Goal: Task Accomplishment & Management: Use online tool/utility

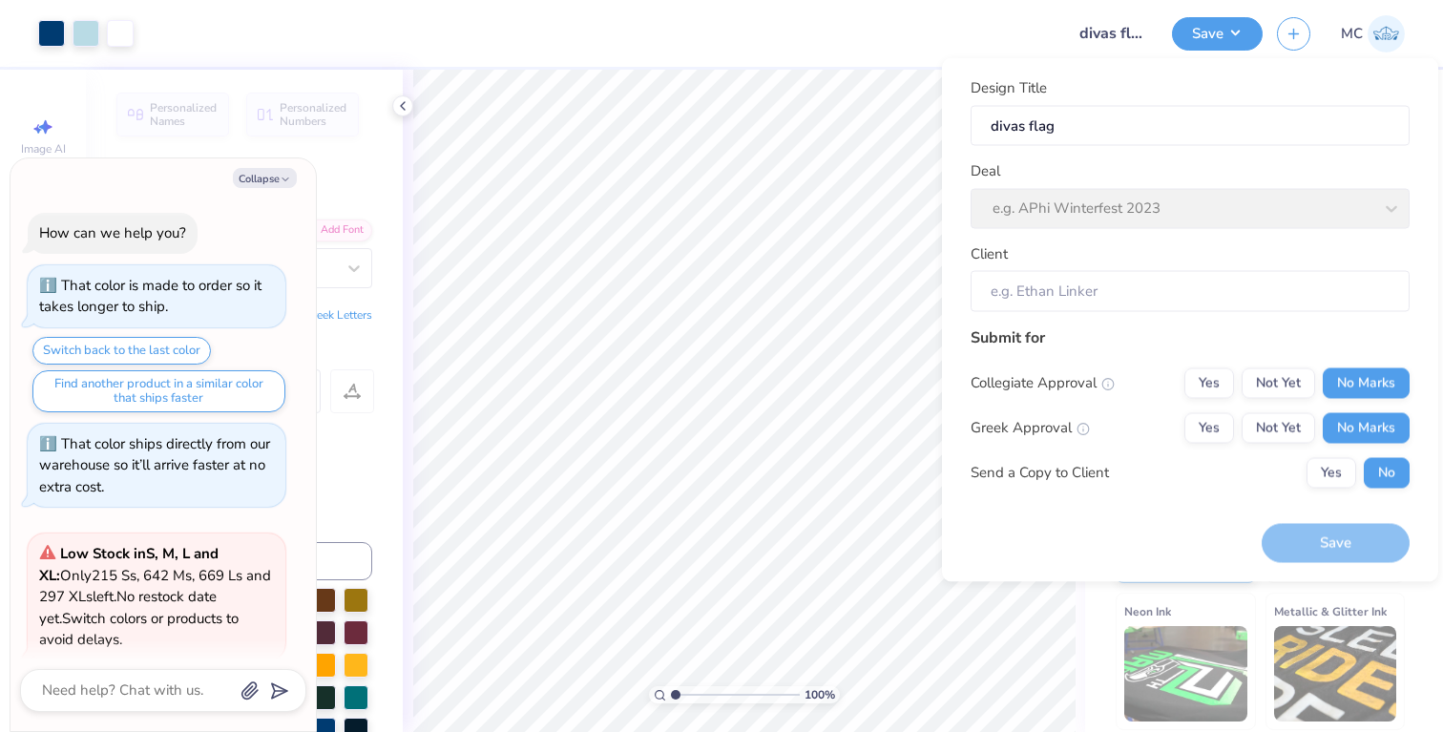
scroll to position [2714, 0]
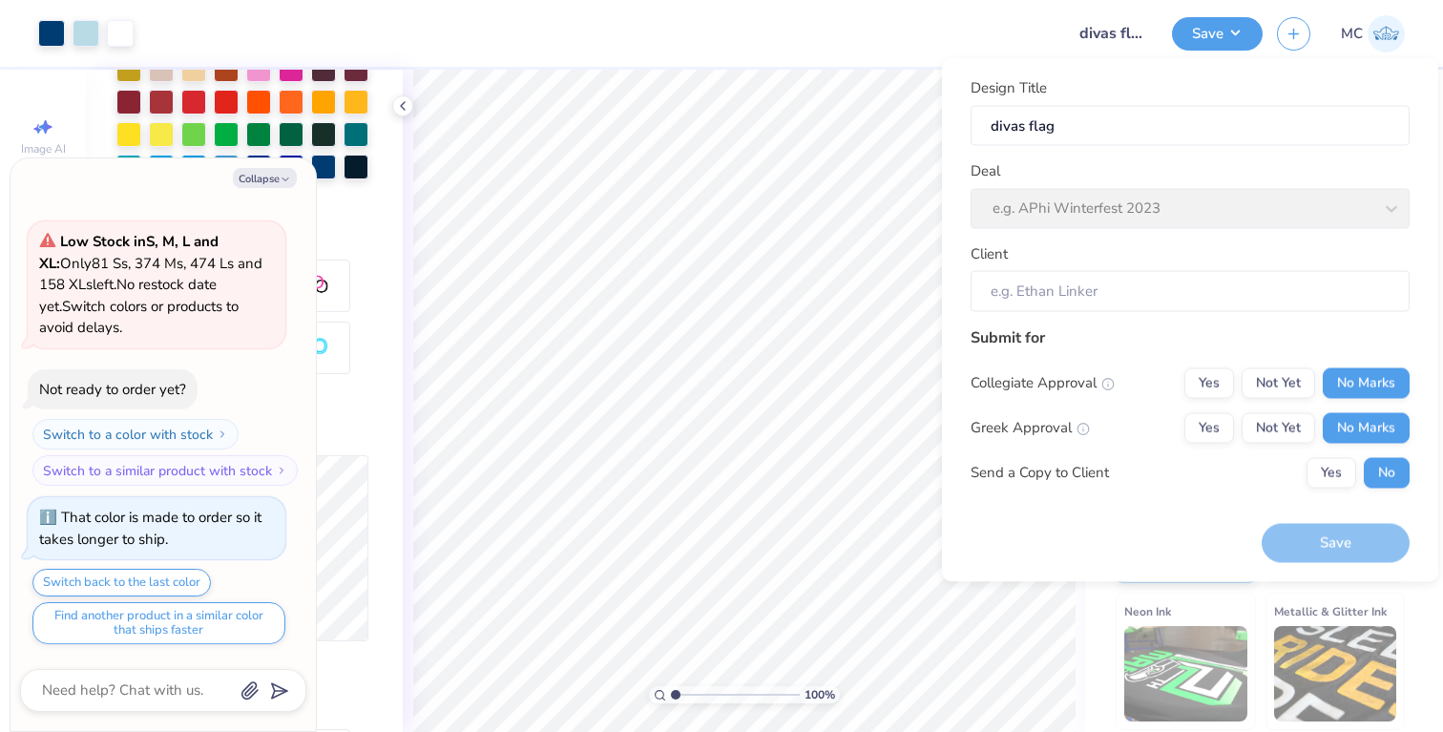
type textarea "x"
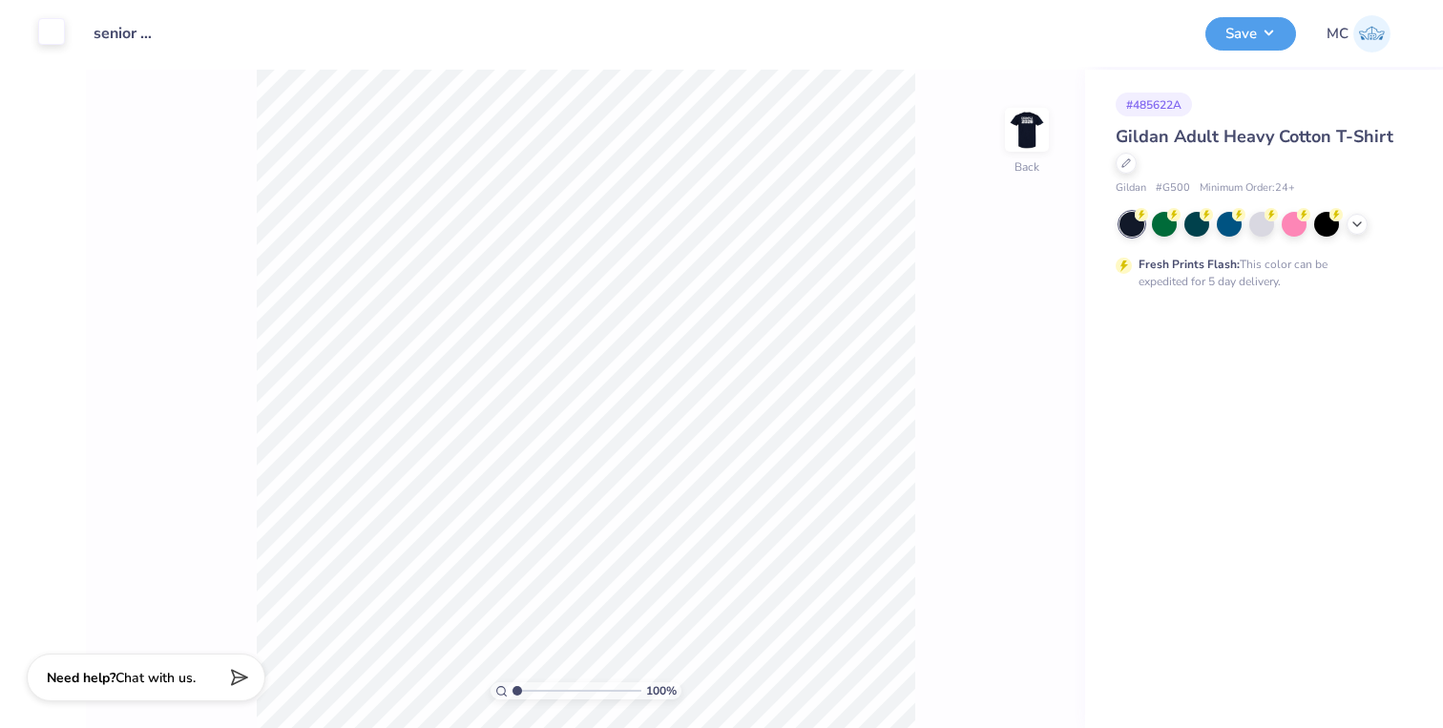
click at [59, 23] on div at bounding box center [51, 31] width 27 height 27
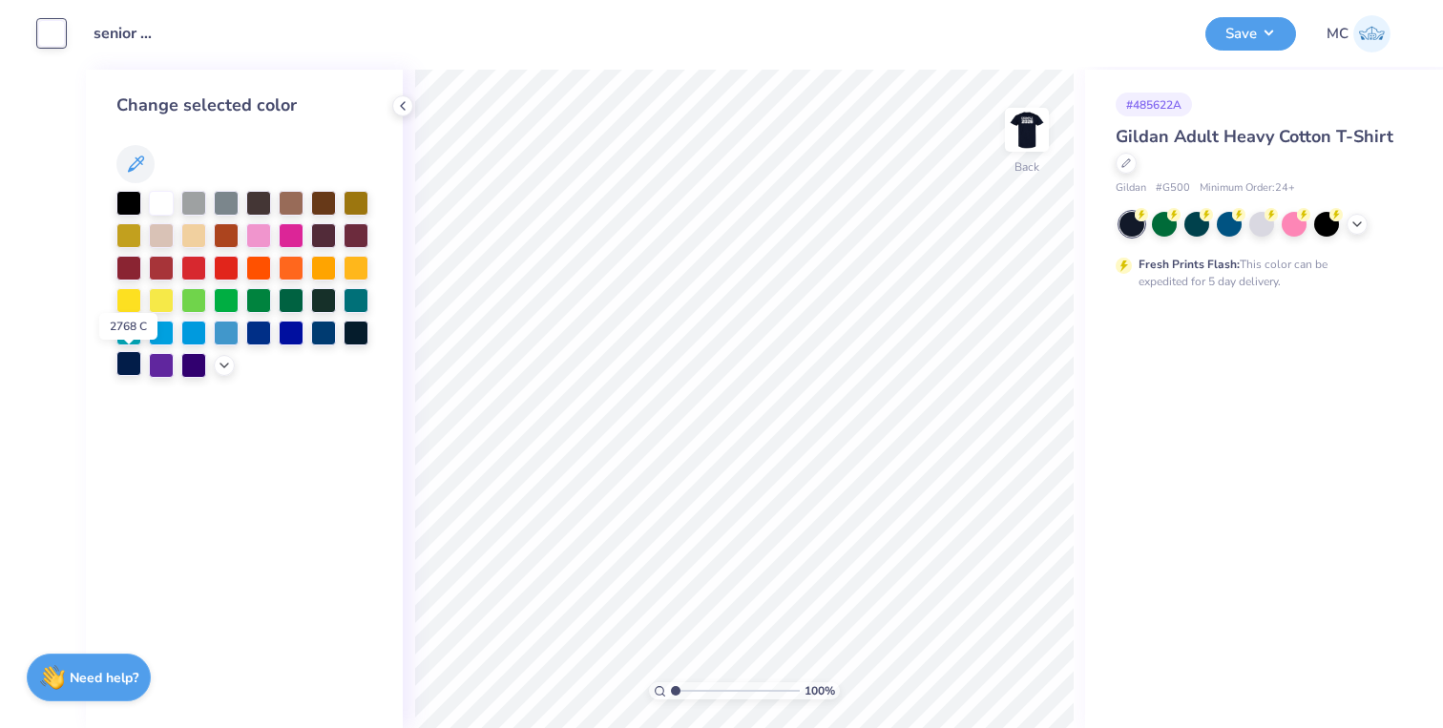
click at [127, 362] on div at bounding box center [128, 363] width 25 height 25
click at [351, 334] on div at bounding box center [356, 331] width 25 height 25
click at [1017, 133] on img at bounding box center [1027, 130] width 76 height 76
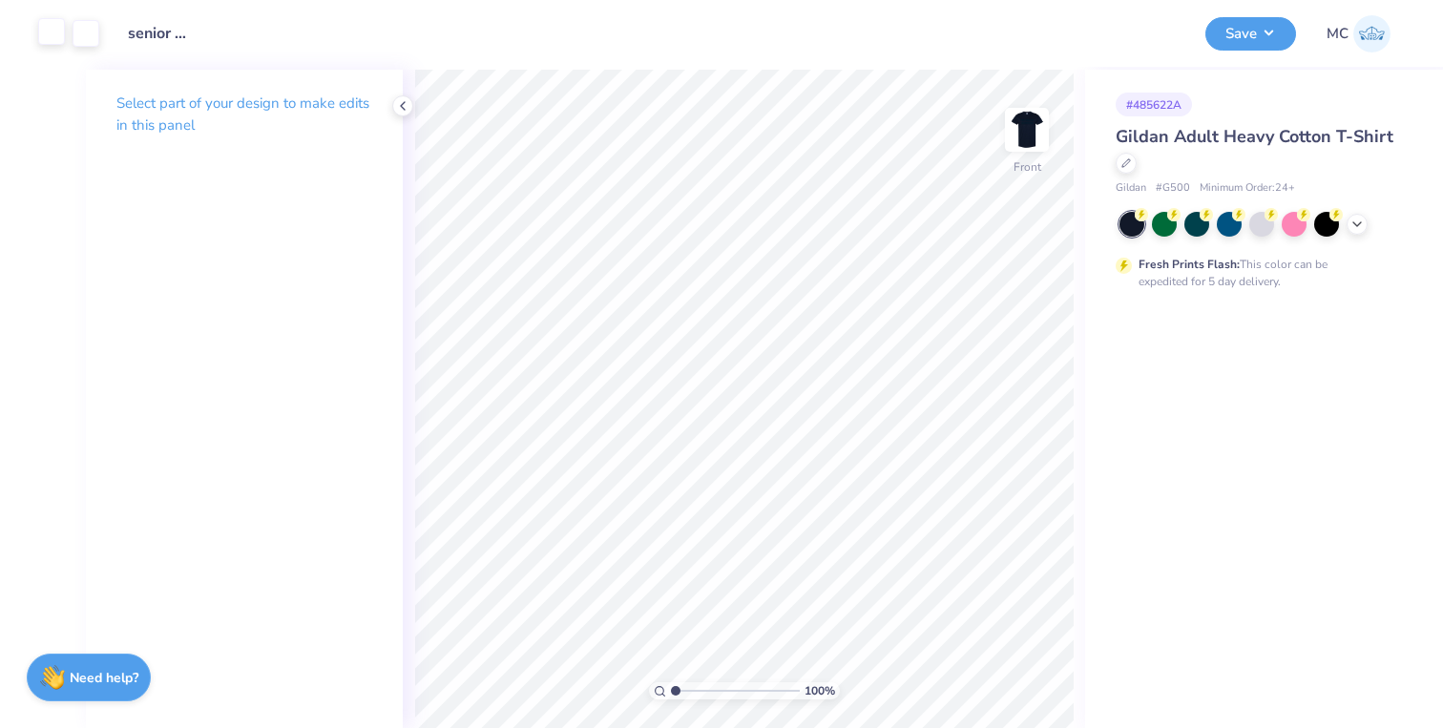
click at [53, 33] on div at bounding box center [51, 31] width 27 height 27
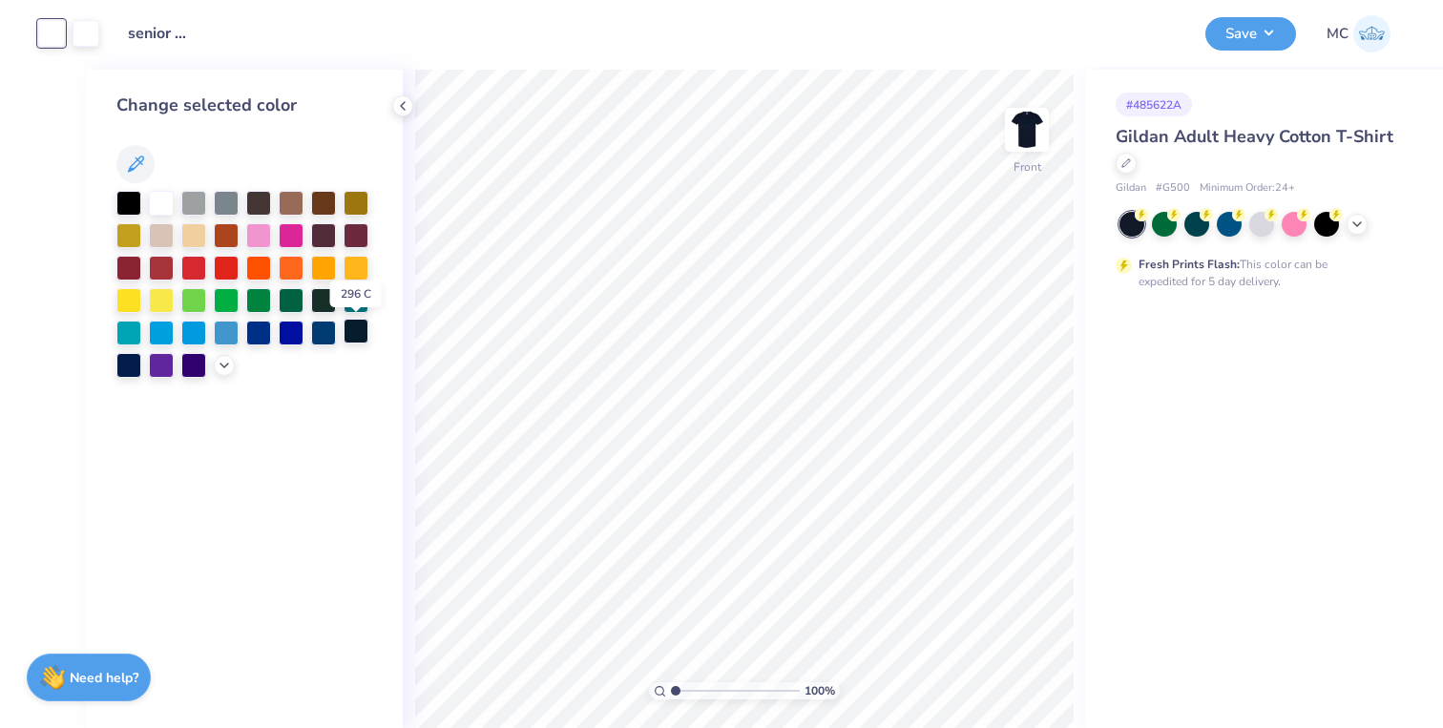
click at [356, 338] on div at bounding box center [356, 331] width 25 height 25
click at [80, 40] on div at bounding box center [86, 31] width 27 height 27
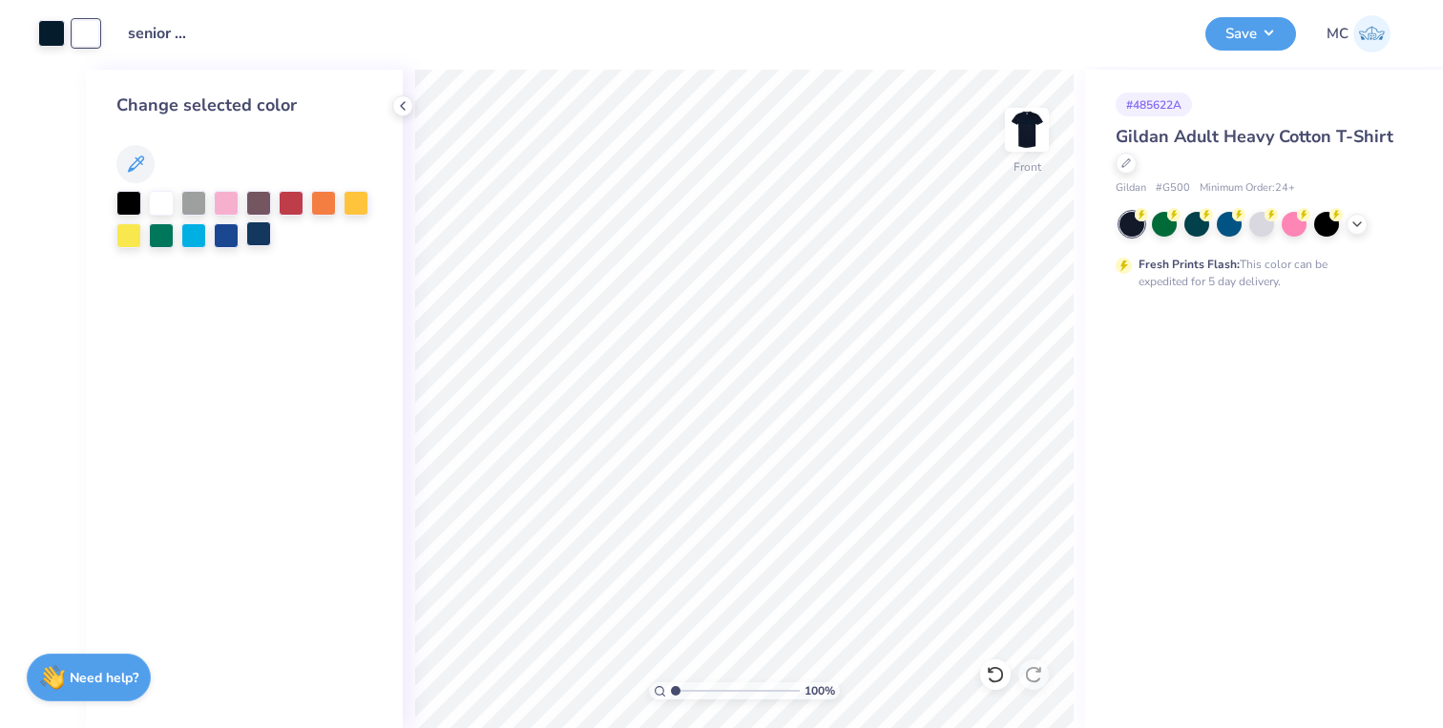
click at [268, 232] on div at bounding box center [258, 233] width 25 height 25
click at [50, 41] on div at bounding box center [51, 31] width 27 height 27
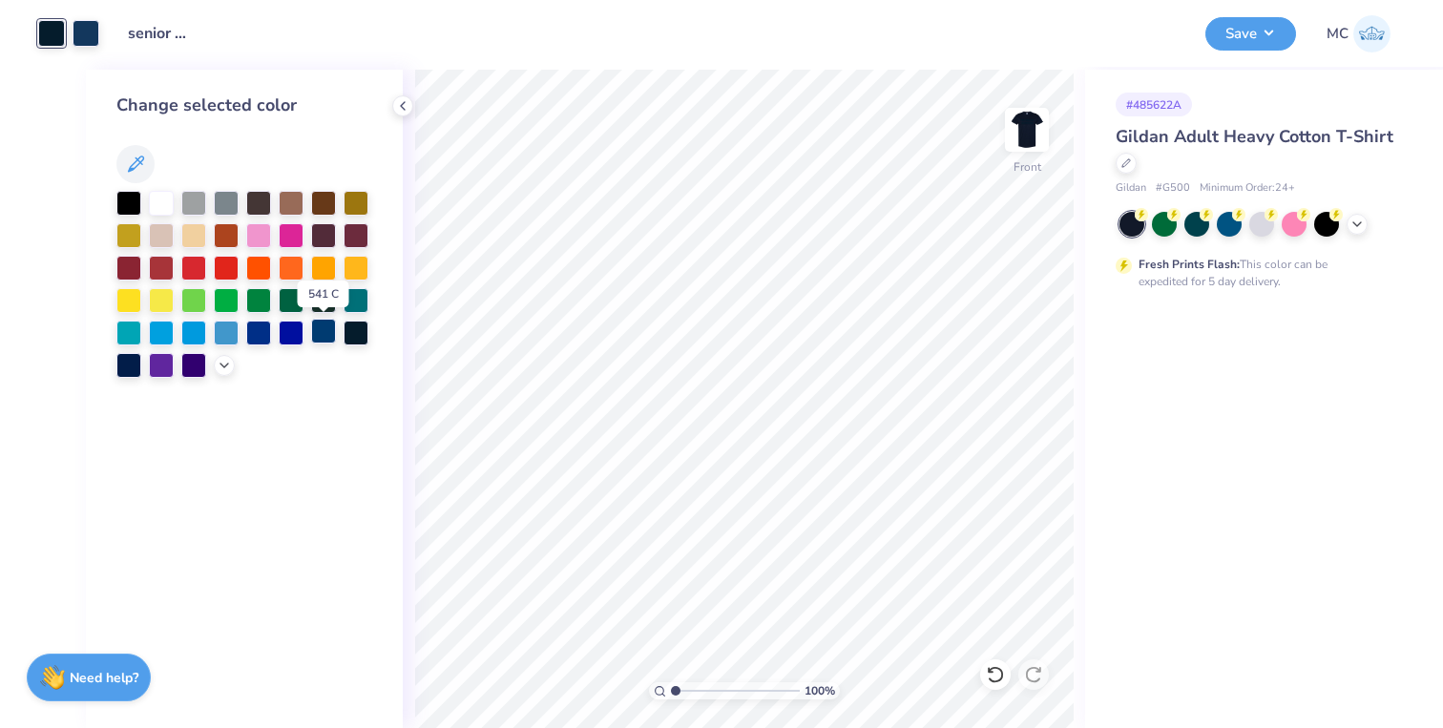
click at [321, 329] on div at bounding box center [323, 331] width 25 height 25
click at [357, 334] on div at bounding box center [356, 331] width 25 height 25
click at [1357, 225] on icon at bounding box center [1356, 222] width 15 height 15
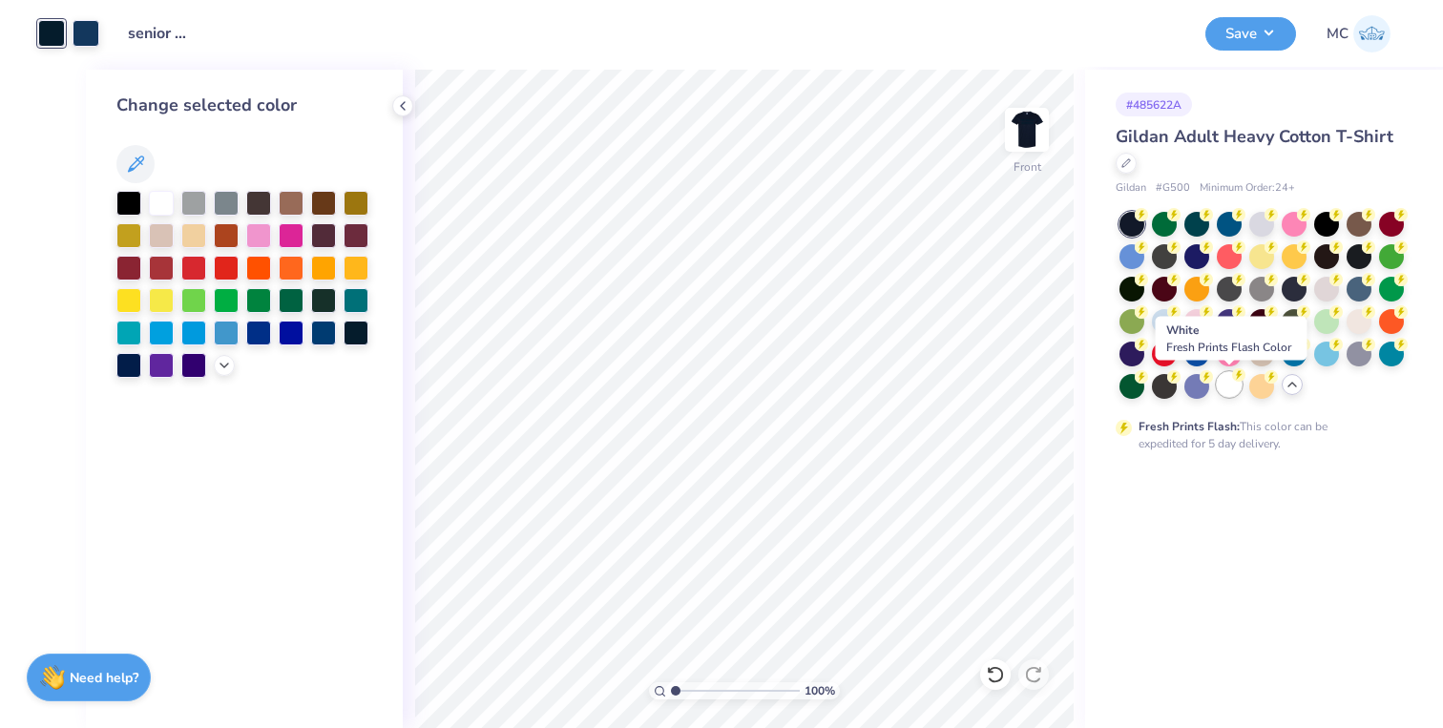
click at [1230, 385] on div at bounding box center [1229, 384] width 25 height 25
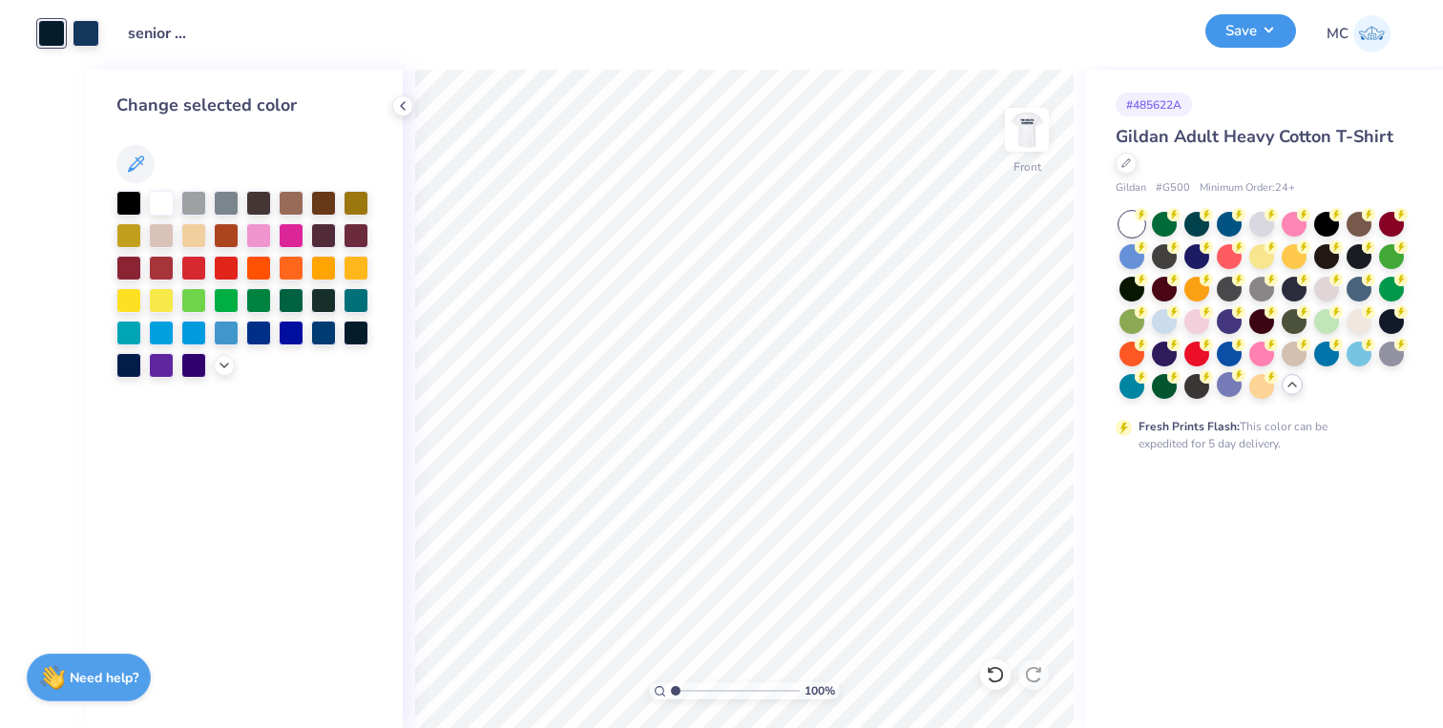
click at [1233, 33] on button "Save" at bounding box center [1250, 30] width 91 height 33
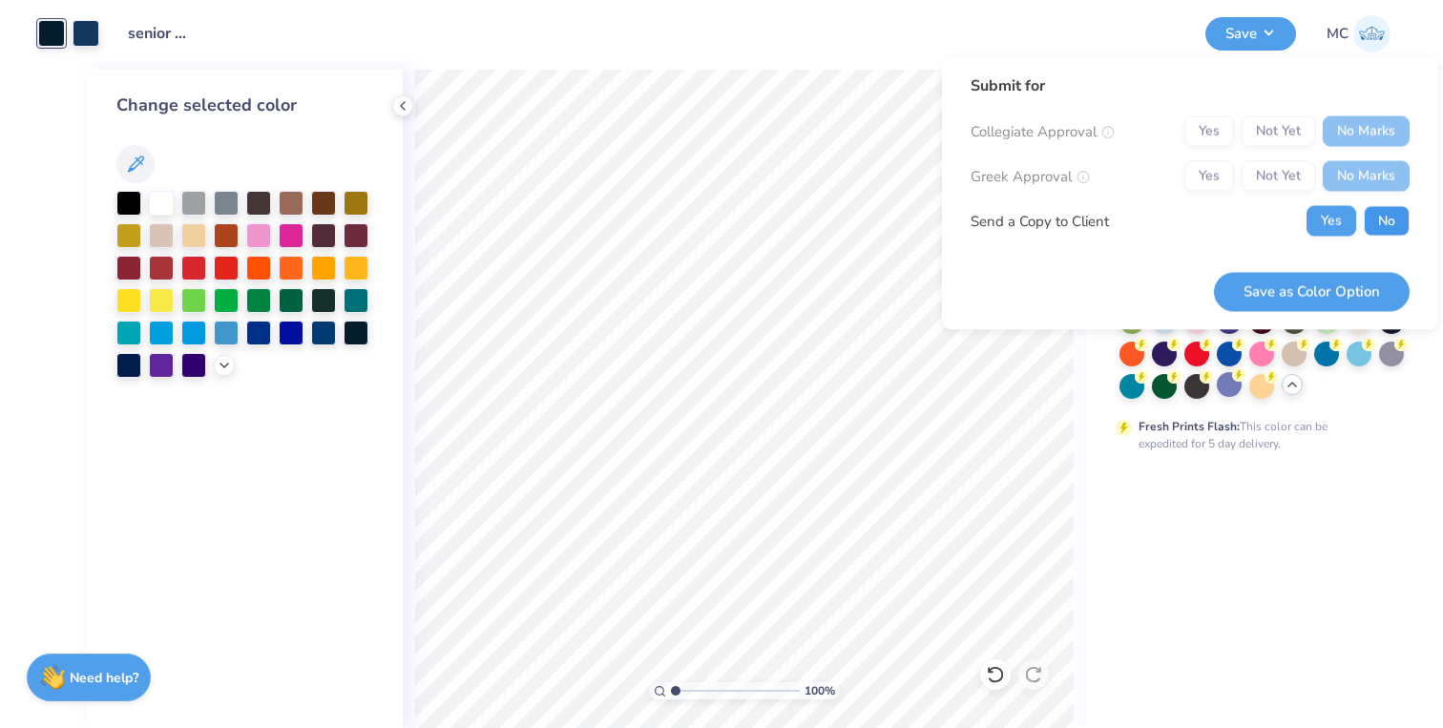
click at [1391, 221] on button "No" at bounding box center [1387, 221] width 46 height 31
click at [1217, 174] on div "Yes Not Yet No Marks" at bounding box center [1296, 176] width 225 height 31
click at [1254, 291] on button "Save as Color Option" at bounding box center [1312, 291] width 196 height 39
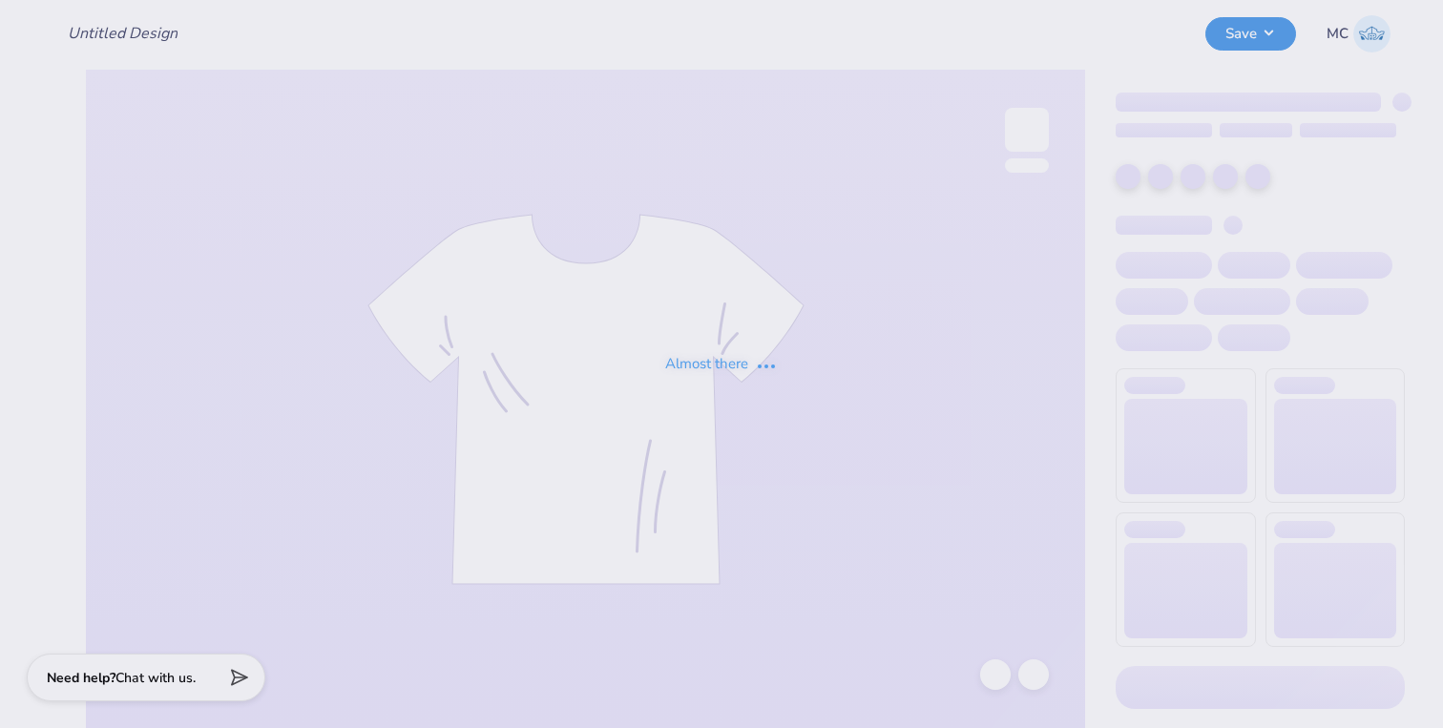
type input "senior shirts 2026"
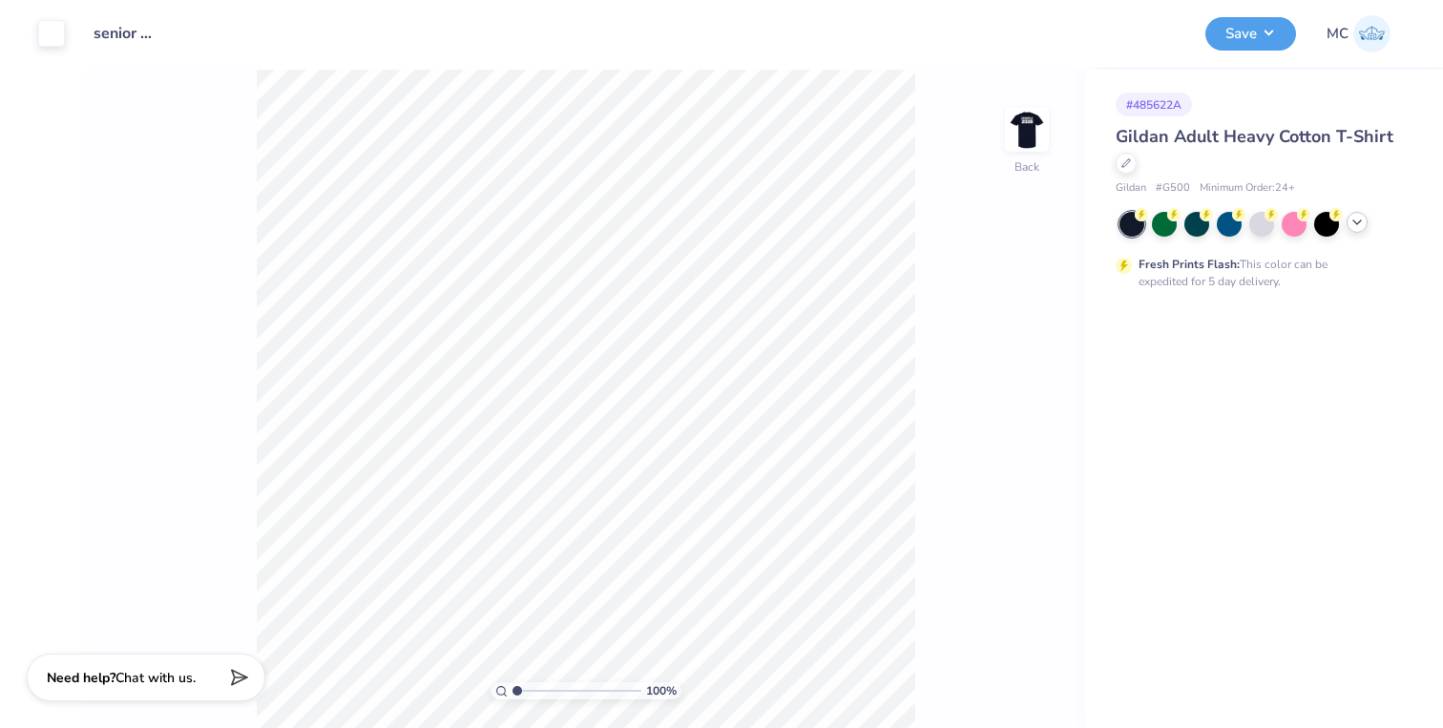
click at [1355, 228] on icon at bounding box center [1356, 222] width 15 height 15
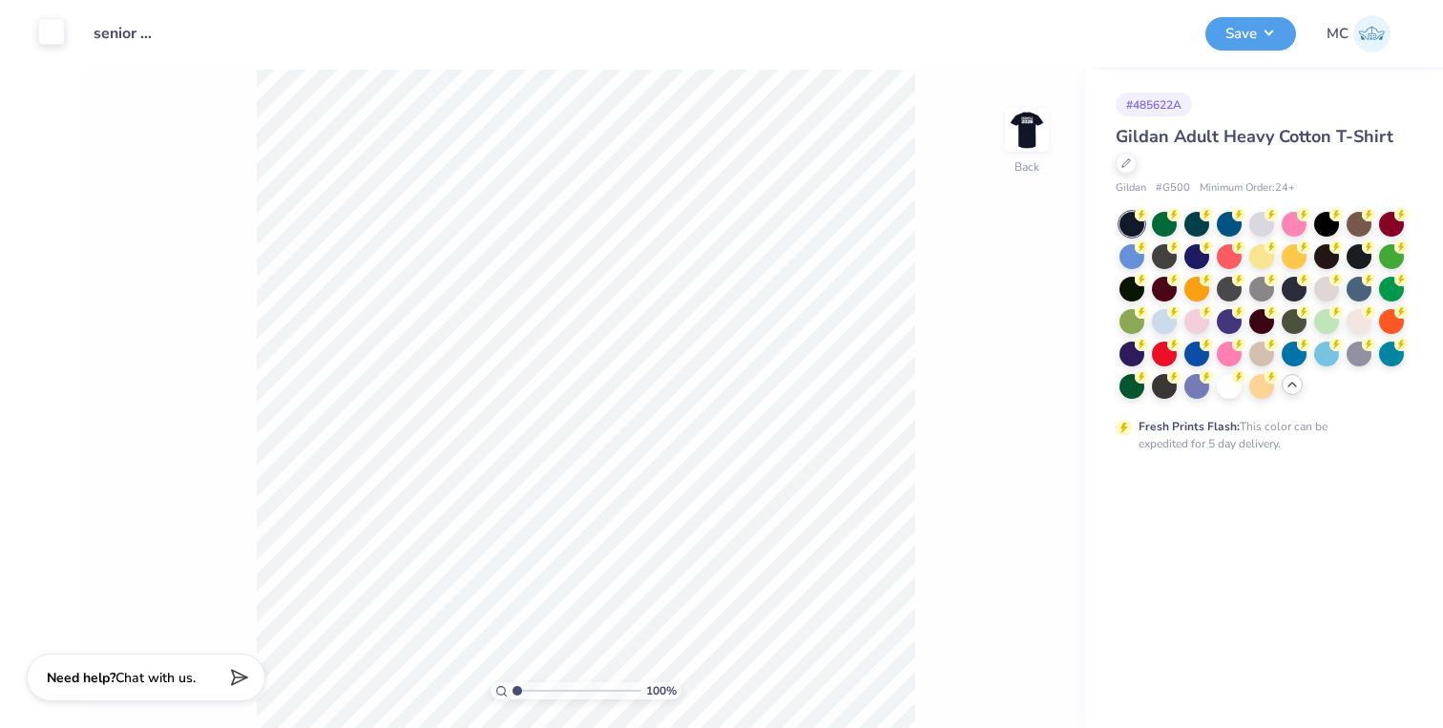
click at [59, 39] on div at bounding box center [51, 31] width 27 height 27
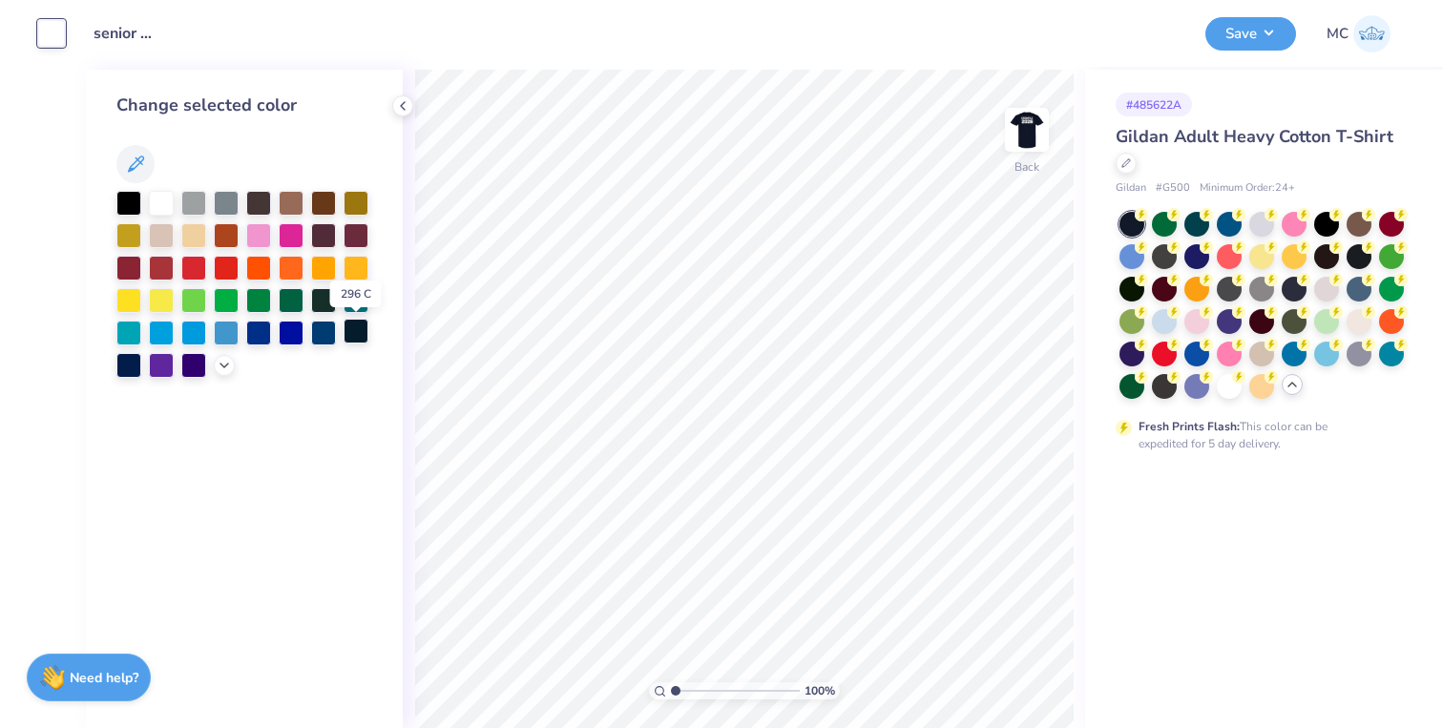
click at [358, 338] on div at bounding box center [356, 331] width 25 height 25
click at [329, 339] on div at bounding box center [323, 331] width 25 height 25
click at [1013, 139] on img at bounding box center [1027, 130] width 76 height 76
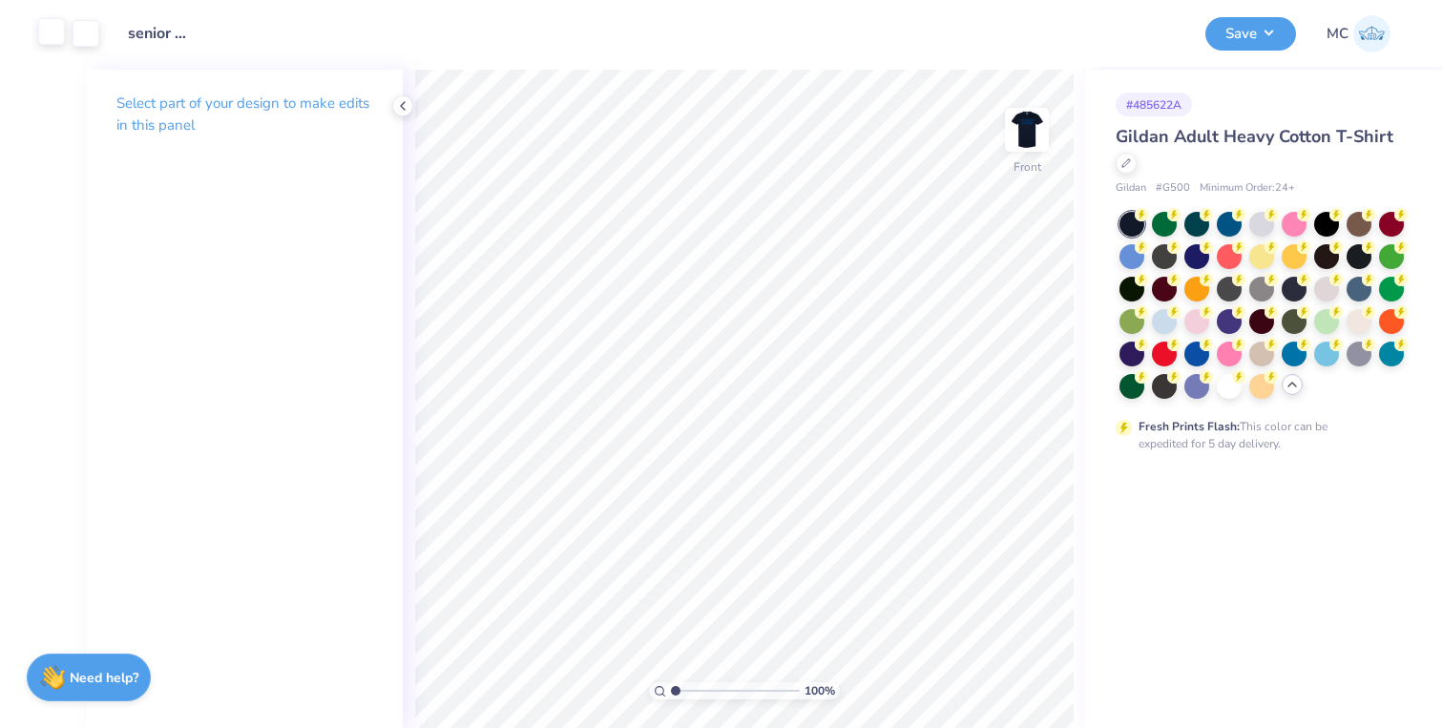
click at [45, 43] on div at bounding box center [51, 31] width 27 height 27
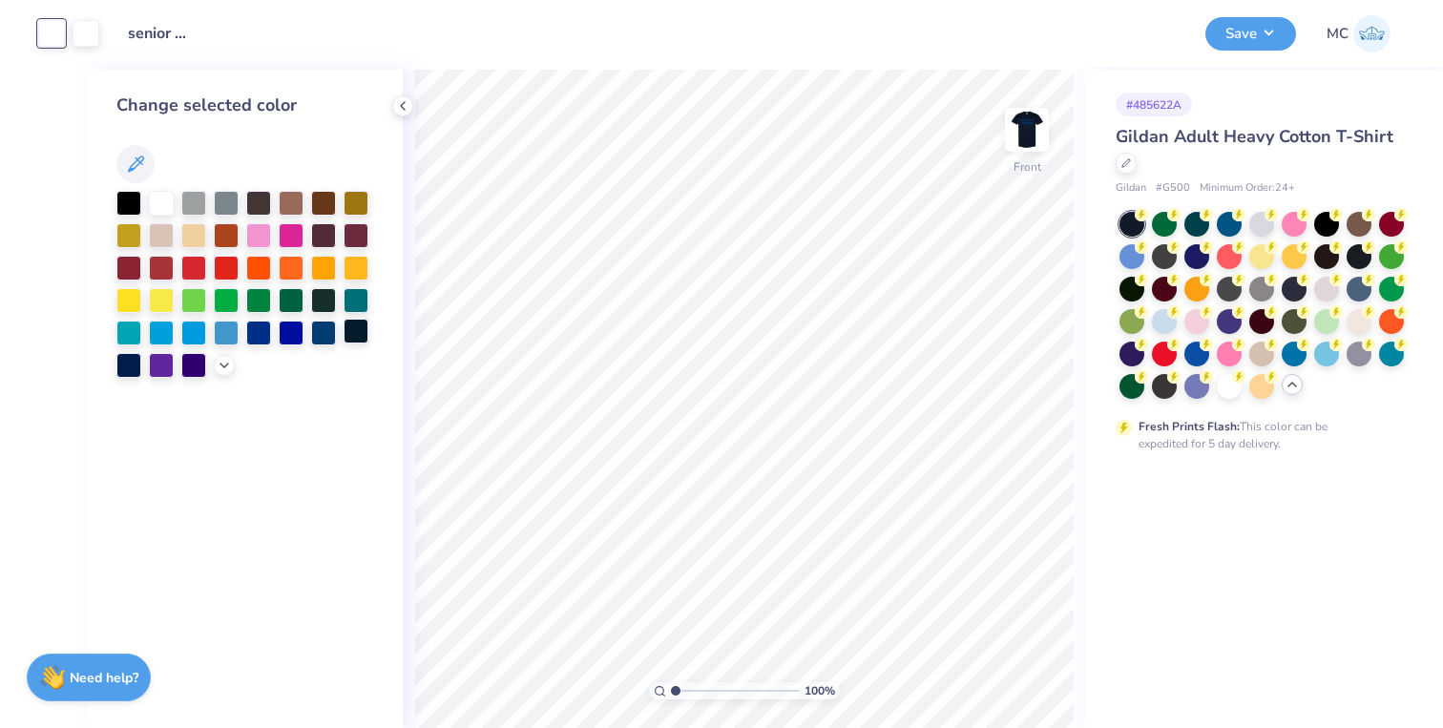
click at [362, 337] on div at bounding box center [356, 331] width 25 height 25
click at [94, 28] on div at bounding box center [86, 31] width 27 height 27
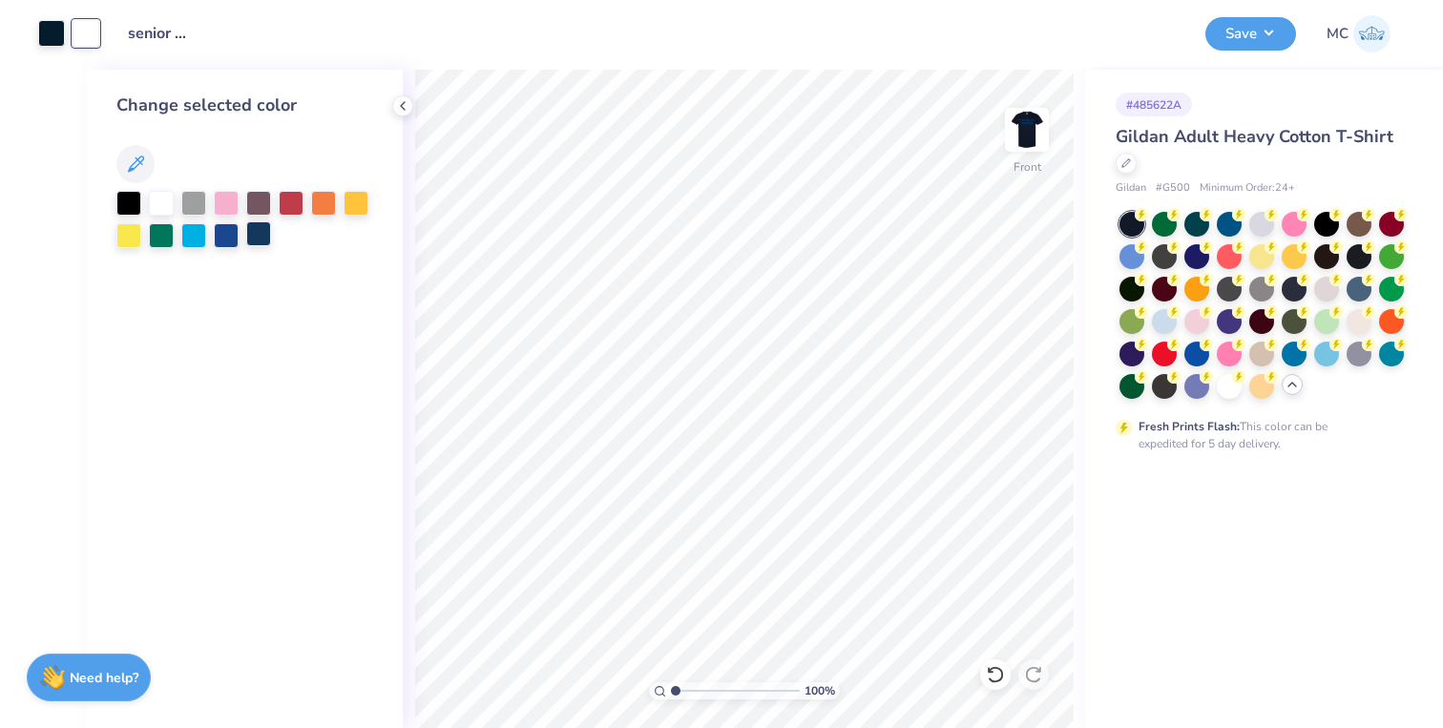
click at [258, 234] on div at bounding box center [258, 233] width 25 height 25
click at [1230, 378] on div at bounding box center [1229, 384] width 25 height 25
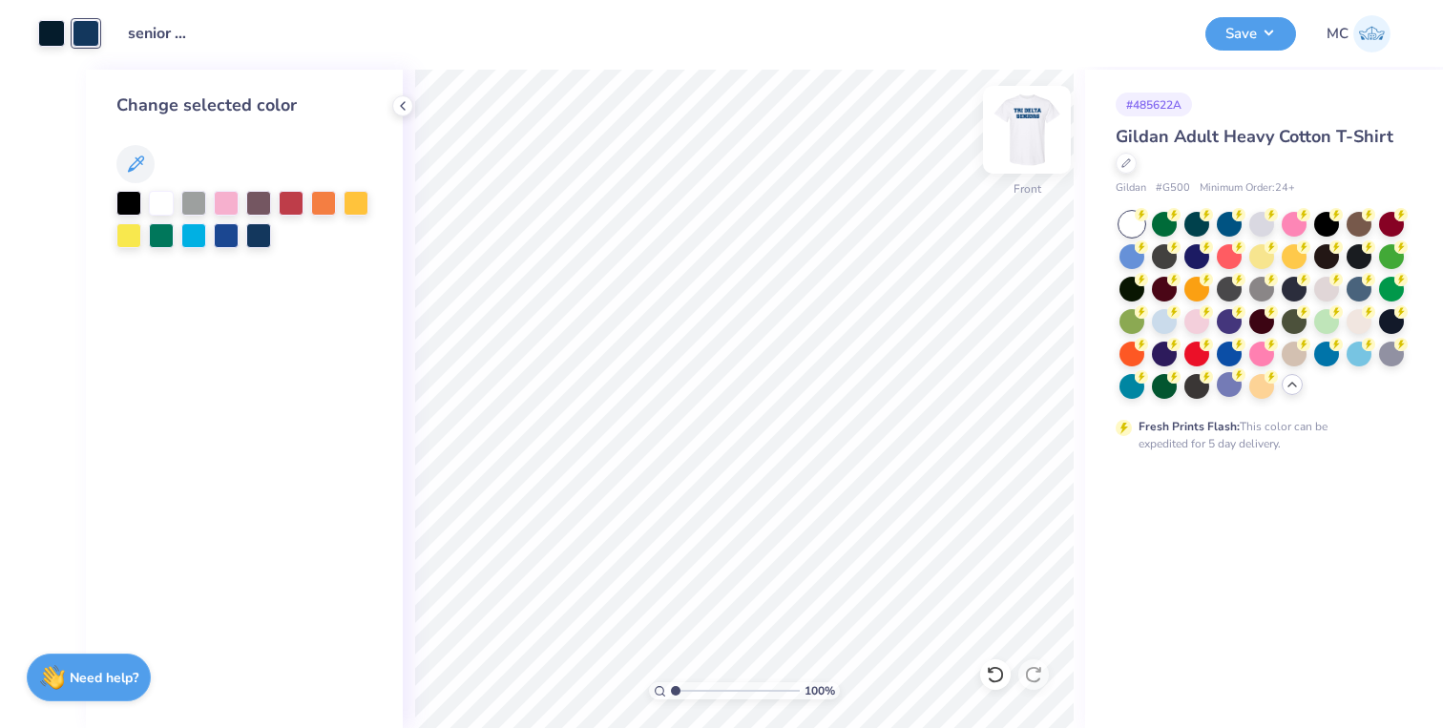
click at [1019, 129] on img at bounding box center [1027, 130] width 76 height 76
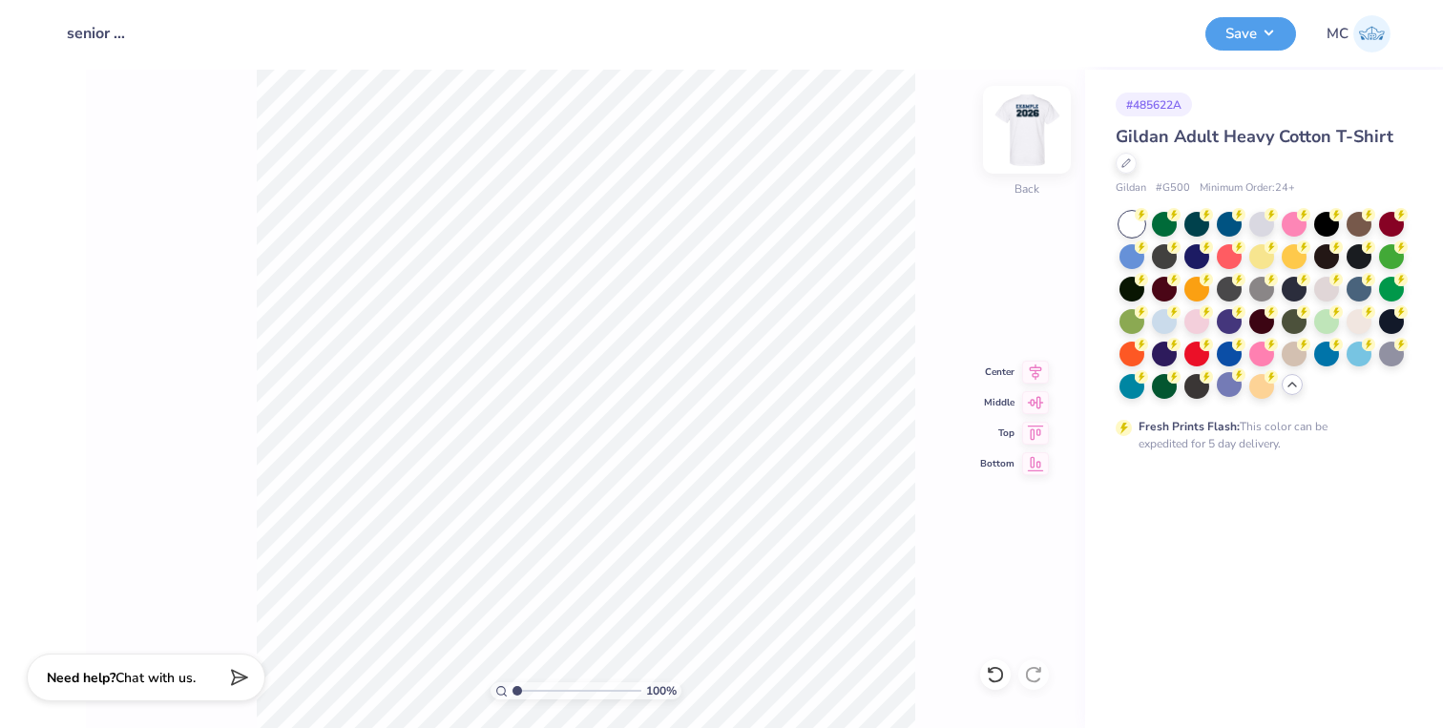
click at [1014, 136] on img at bounding box center [1027, 130] width 76 height 76
click at [53, 40] on div at bounding box center [51, 31] width 27 height 27
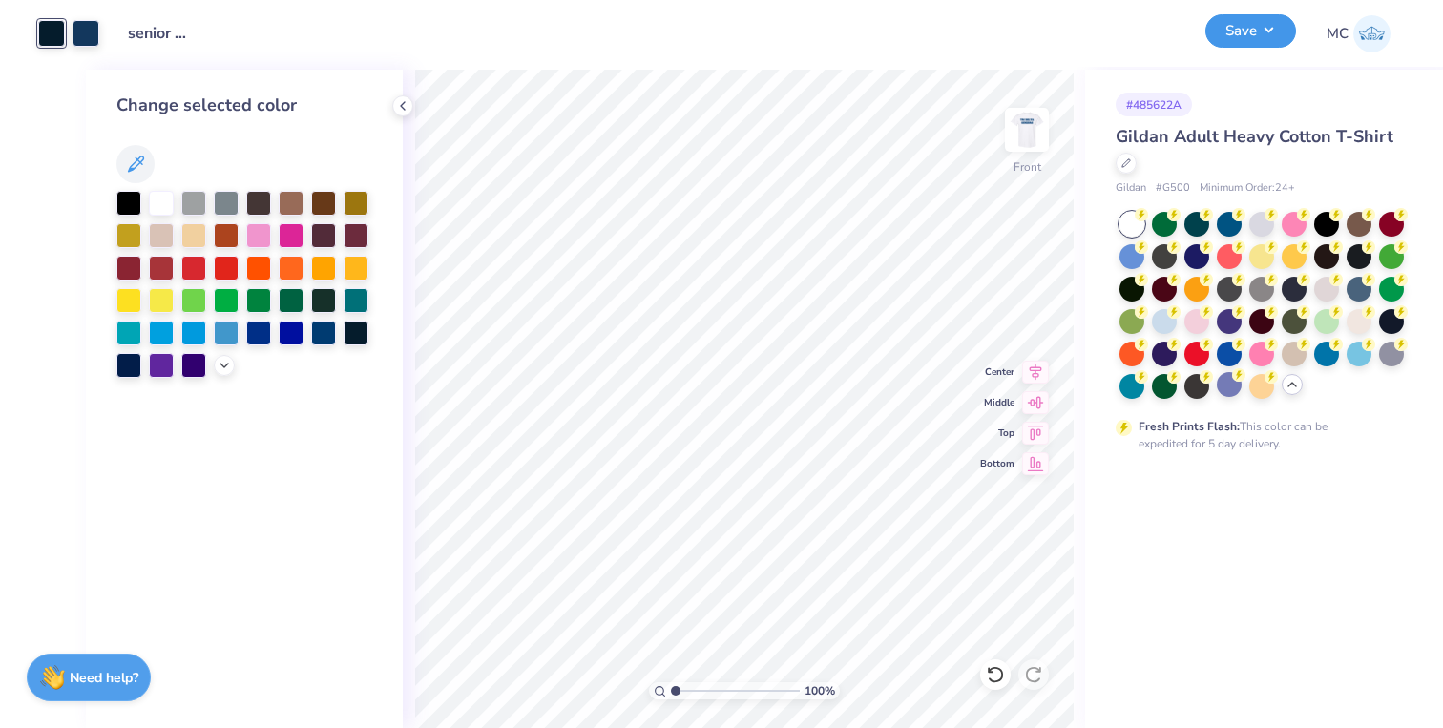
click at [1229, 37] on button "Save" at bounding box center [1250, 30] width 91 height 33
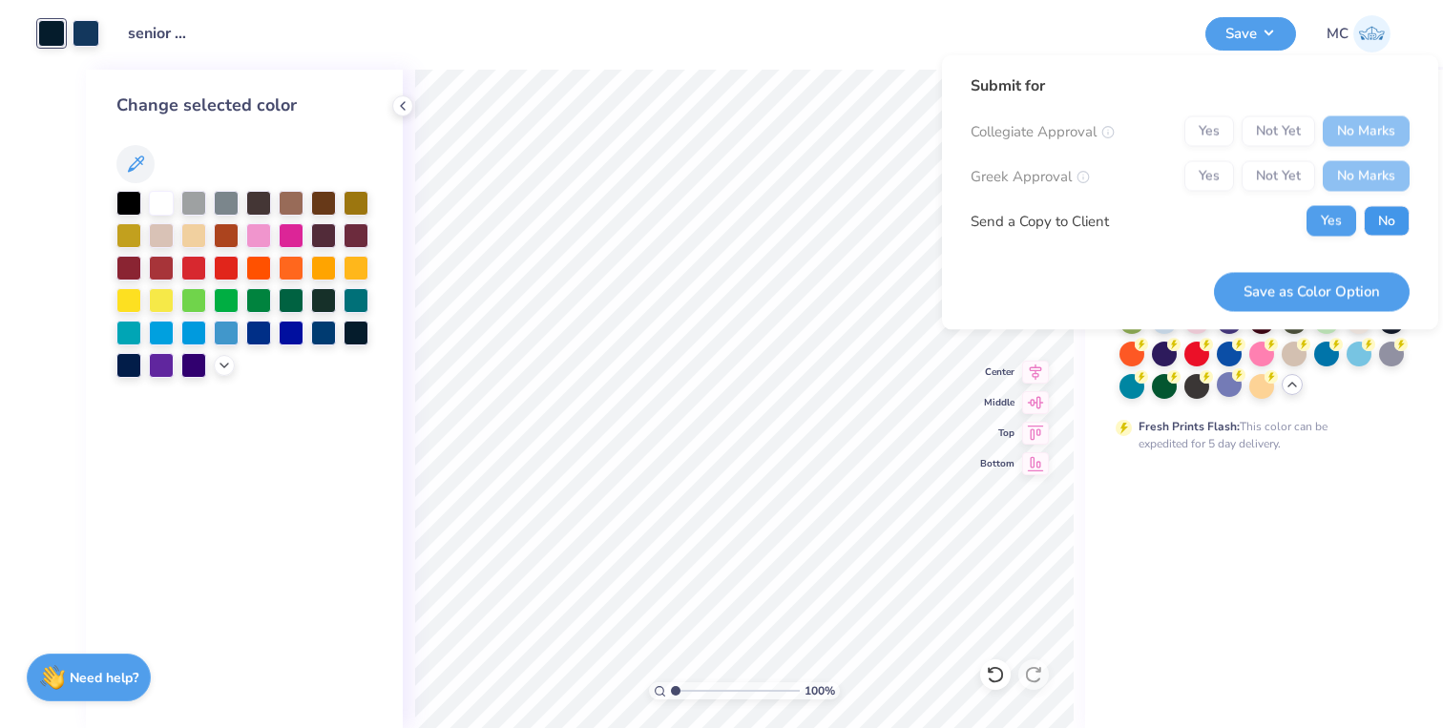
click at [1383, 228] on button "No" at bounding box center [1387, 221] width 46 height 31
click at [1348, 296] on button "Save as Color Option" at bounding box center [1312, 291] width 196 height 39
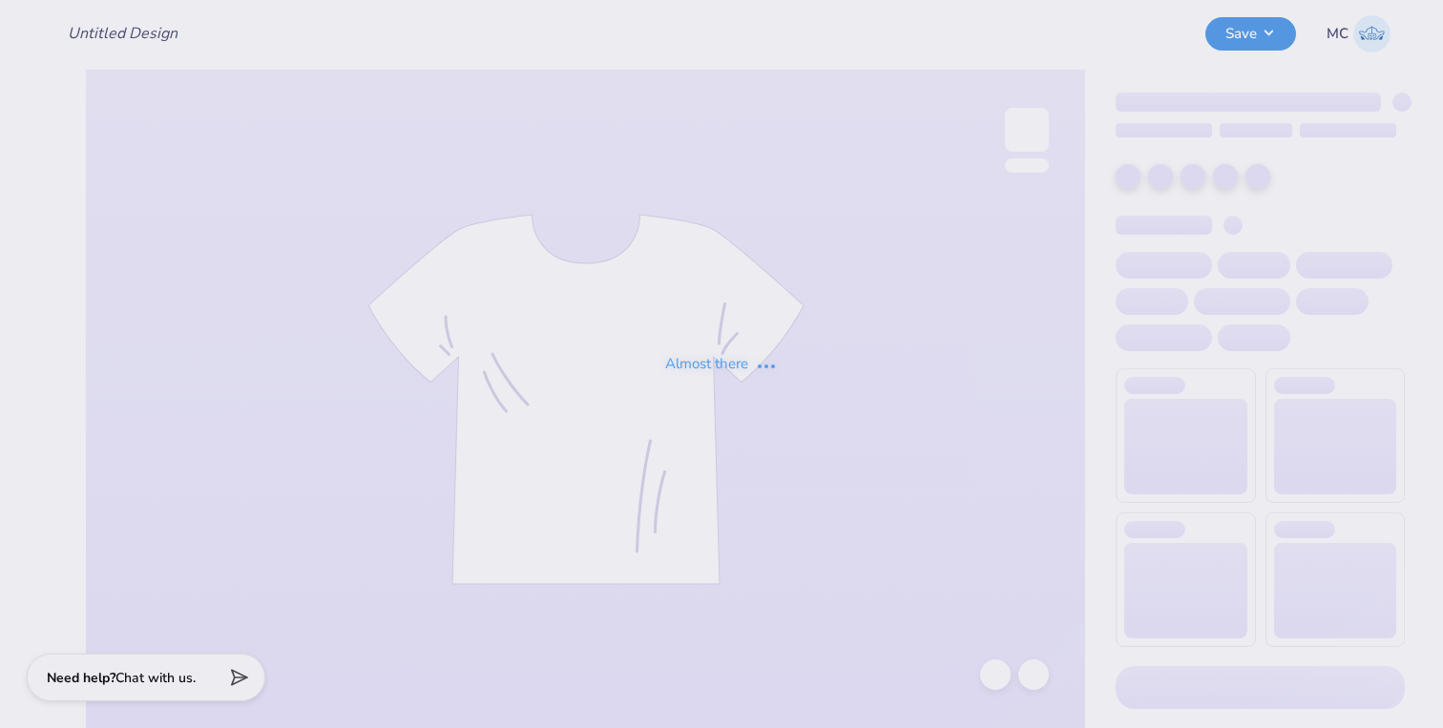
type input "senior shirts 2026"
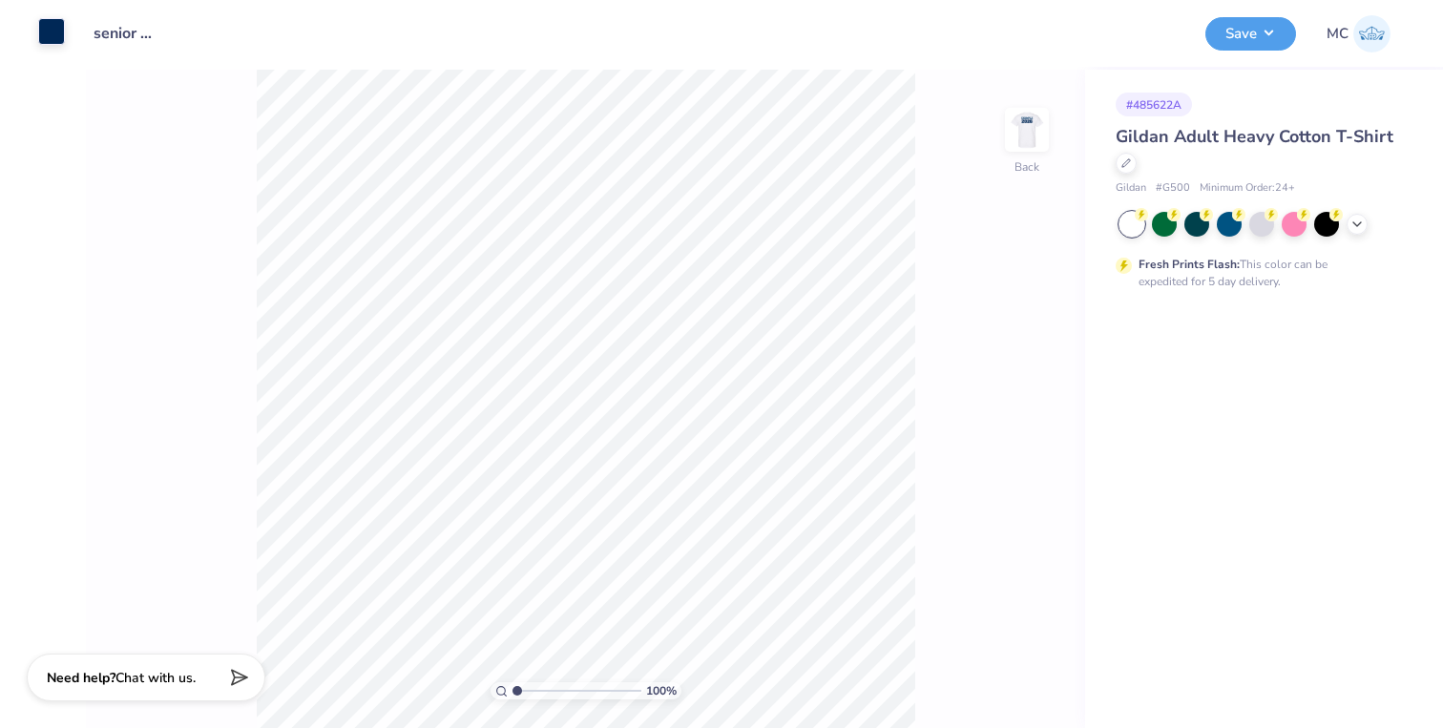
click at [52, 35] on div at bounding box center [51, 31] width 27 height 27
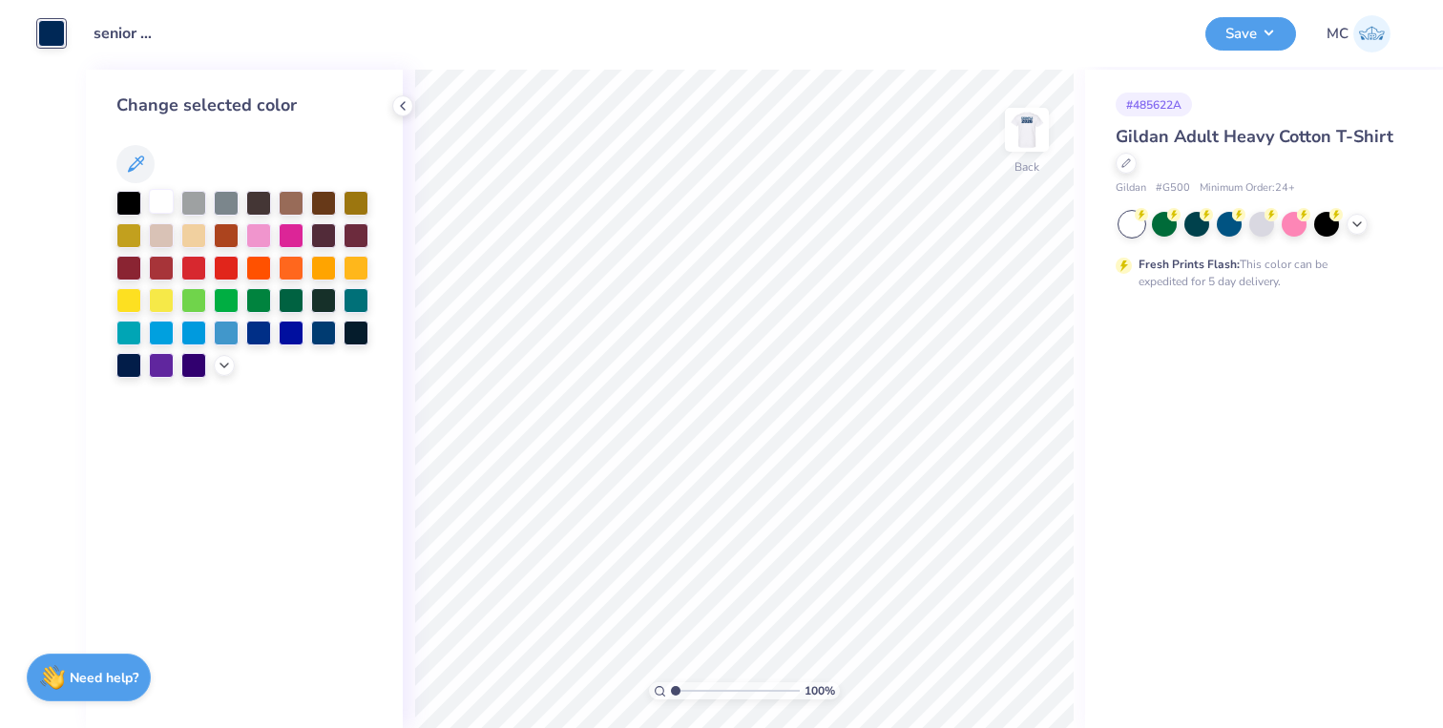
click at [161, 208] on div at bounding box center [161, 201] width 25 height 25
click at [1025, 132] on img at bounding box center [1027, 130] width 76 height 76
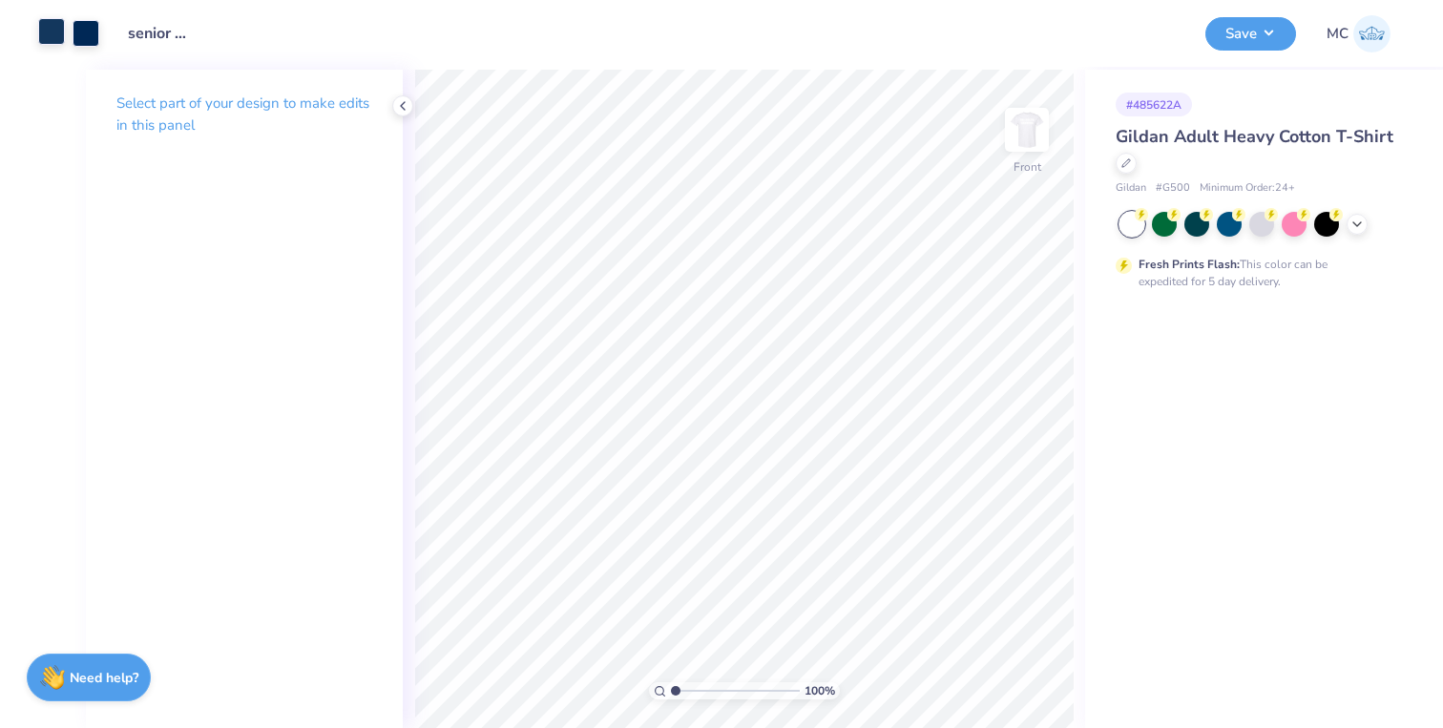
click at [53, 35] on div at bounding box center [51, 31] width 27 height 27
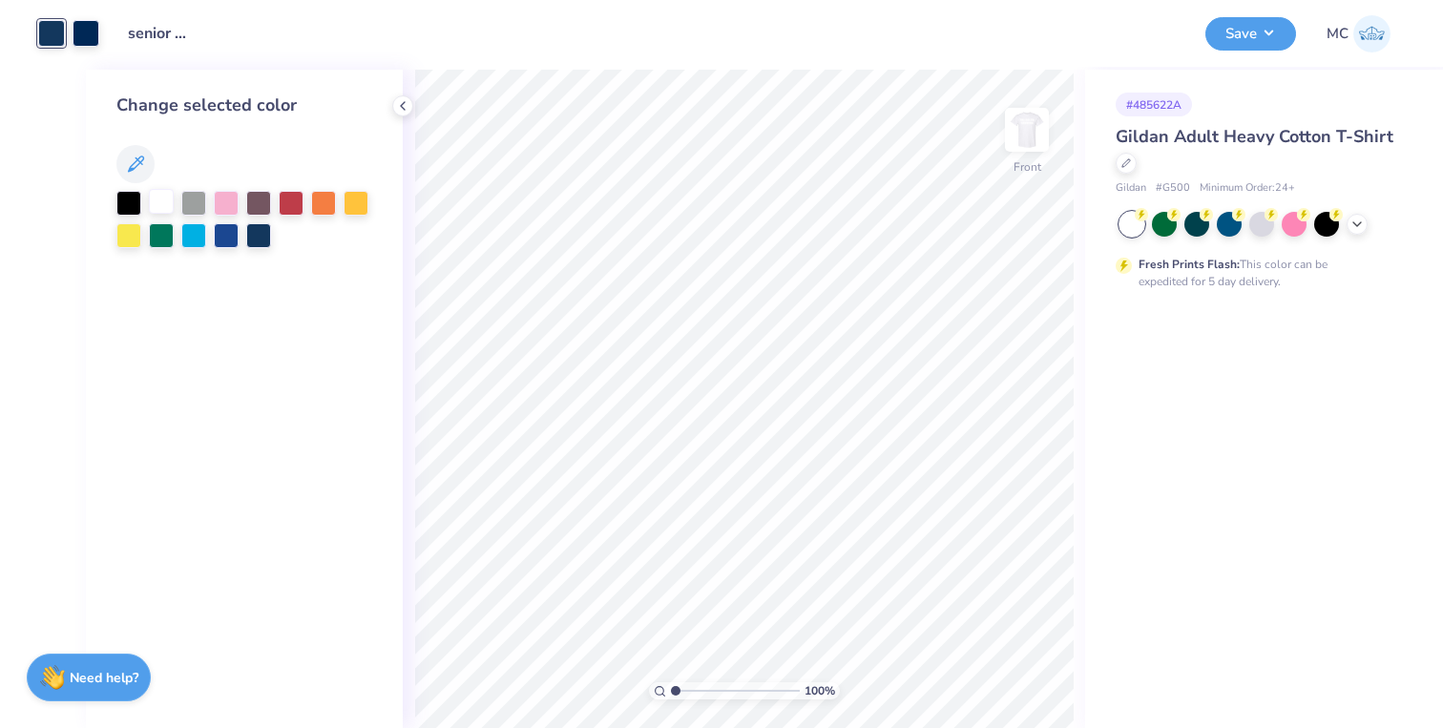
click at [161, 198] on div at bounding box center [161, 201] width 25 height 25
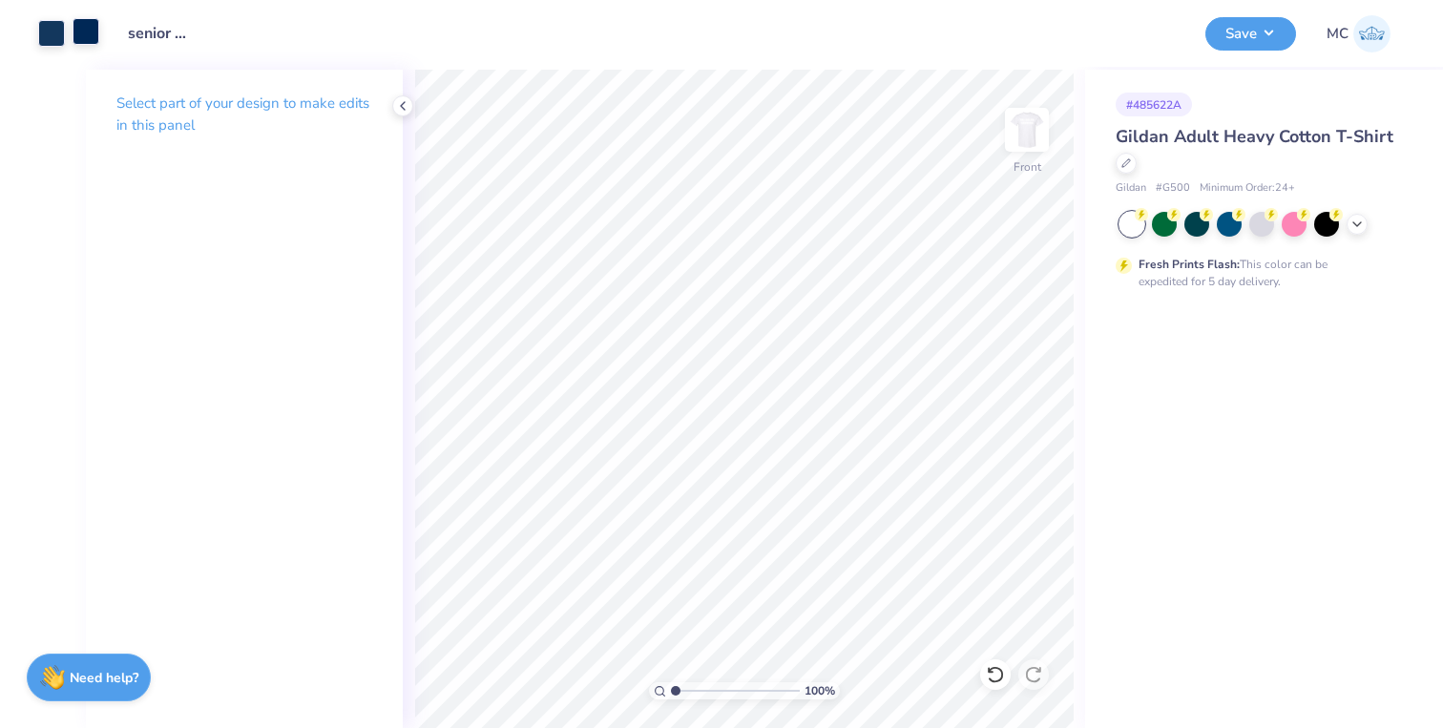
click at [94, 39] on div at bounding box center [86, 31] width 27 height 27
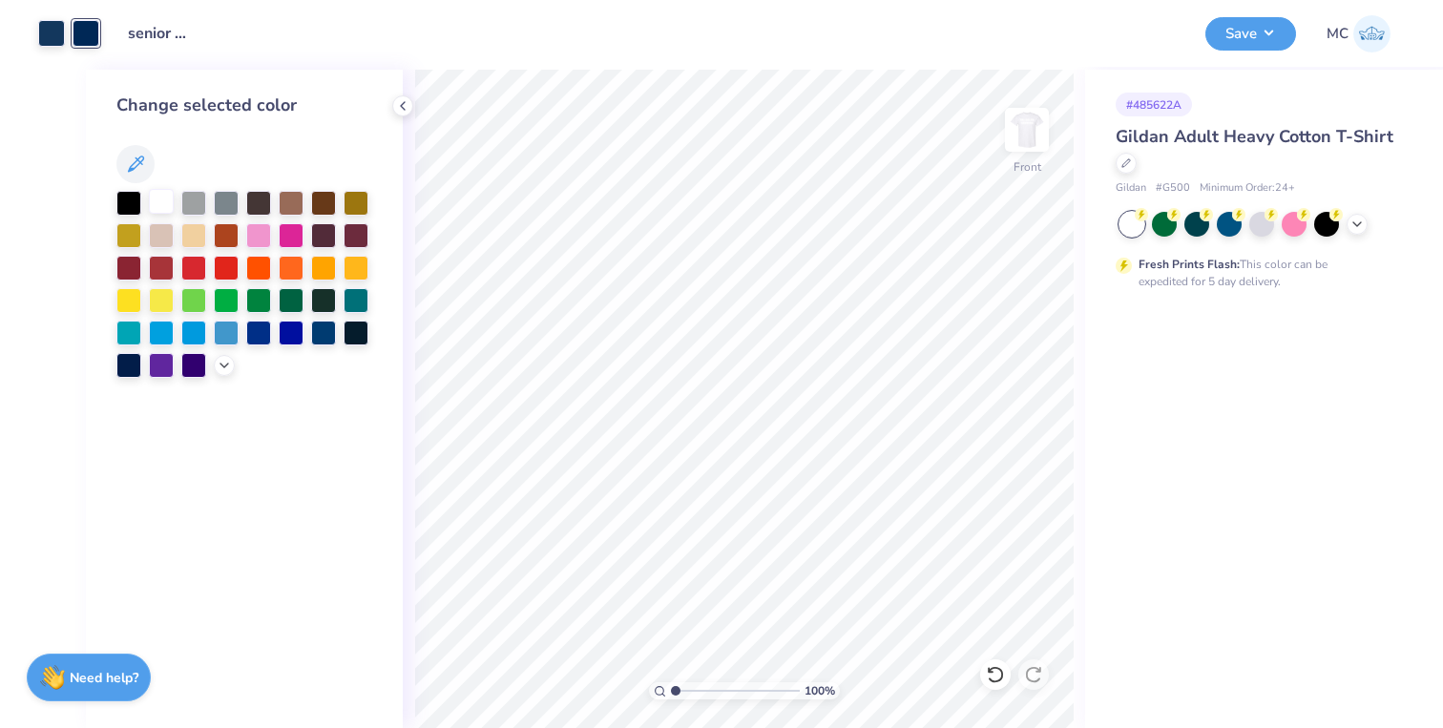
click at [164, 203] on div at bounding box center [161, 201] width 25 height 25
click at [1224, 317] on div "# 485622A Gildan Adult Heavy Cotton T-Shirt Gildan # G500 Minimum Order: 24 + F…" at bounding box center [1264, 399] width 358 height 658
click at [1357, 227] on icon at bounding box center [1356, 222] width 15 height 15
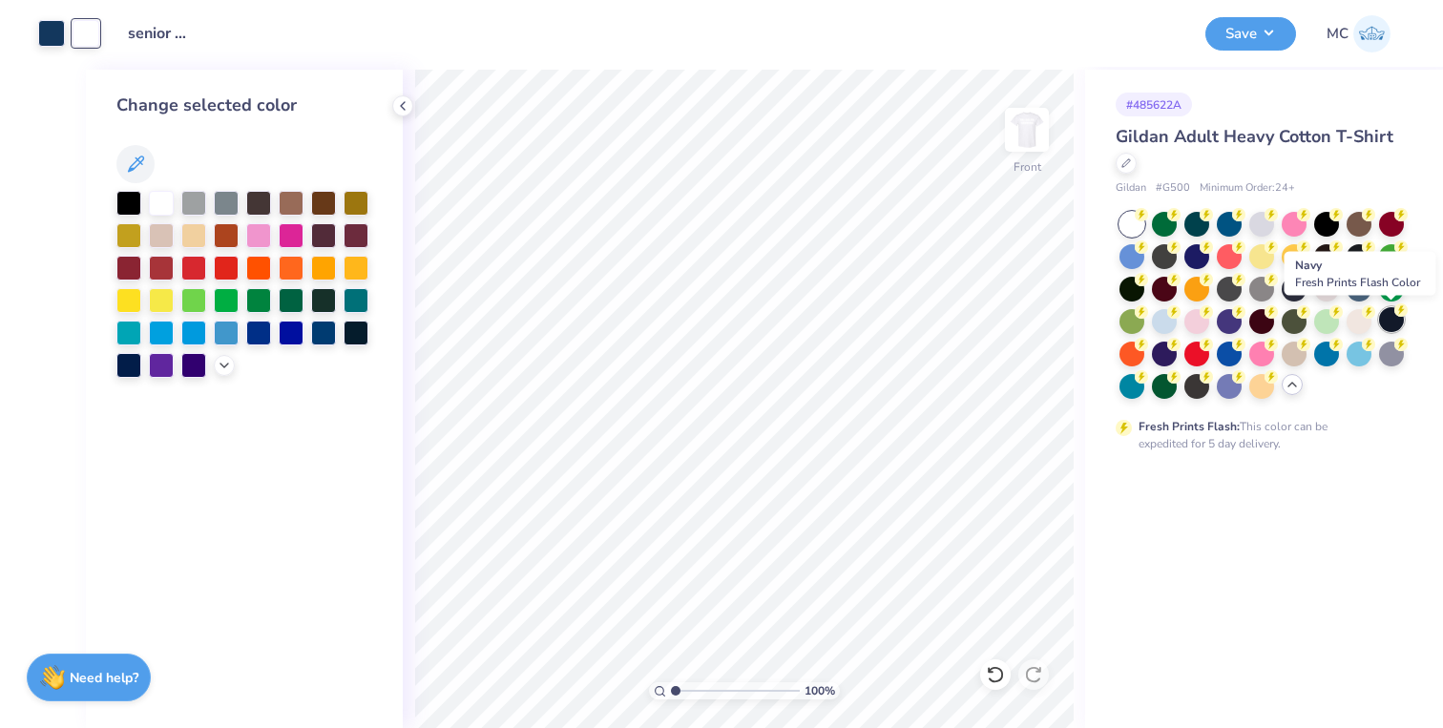
click at [1389, 326] on div at bounding box center [1391, 319] width 25 height 25
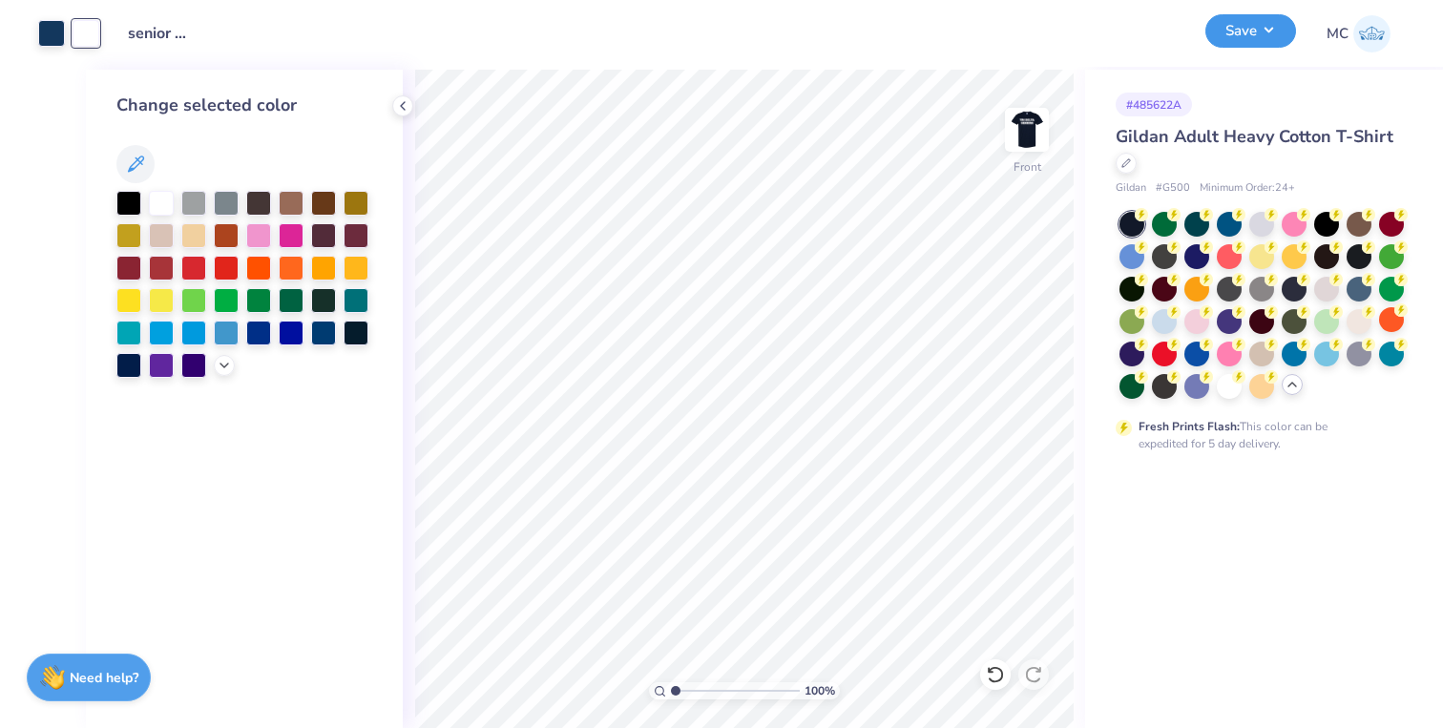
click at [1258, 33] on button "Save" at bounding box center [1250, 30] width 91 height 33
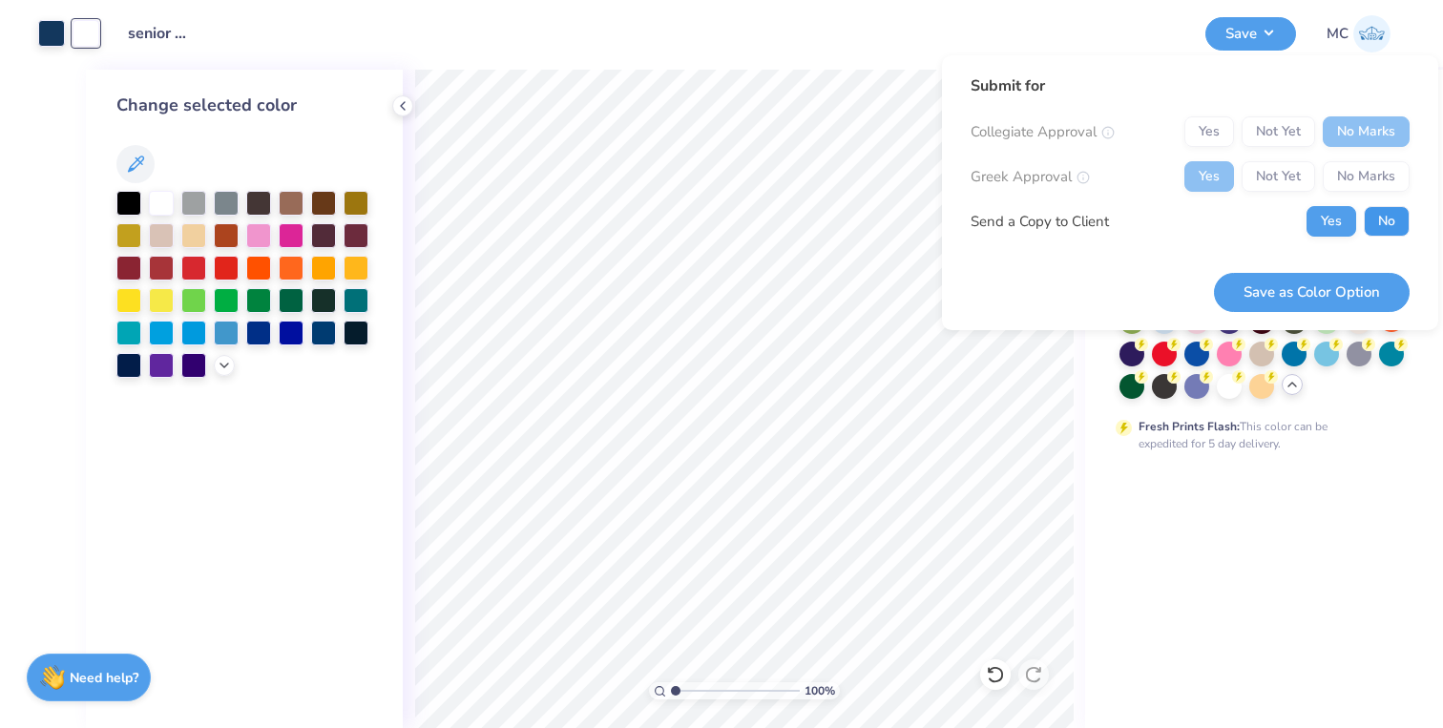
click at [1374, 217] on button "No" at bounding box center [1387, 221] width 46 height 31
click at [1299, 317] on div "Submit for Collegiate Approval Yes Not Yet No Marks Greek Approval Yes Not Yet …" at bounding box center [1190, 192] width 496 height 275
click at [1315, 290] on button "Save as Color Option" at bounding box center [1312, 292] width 196 height 39
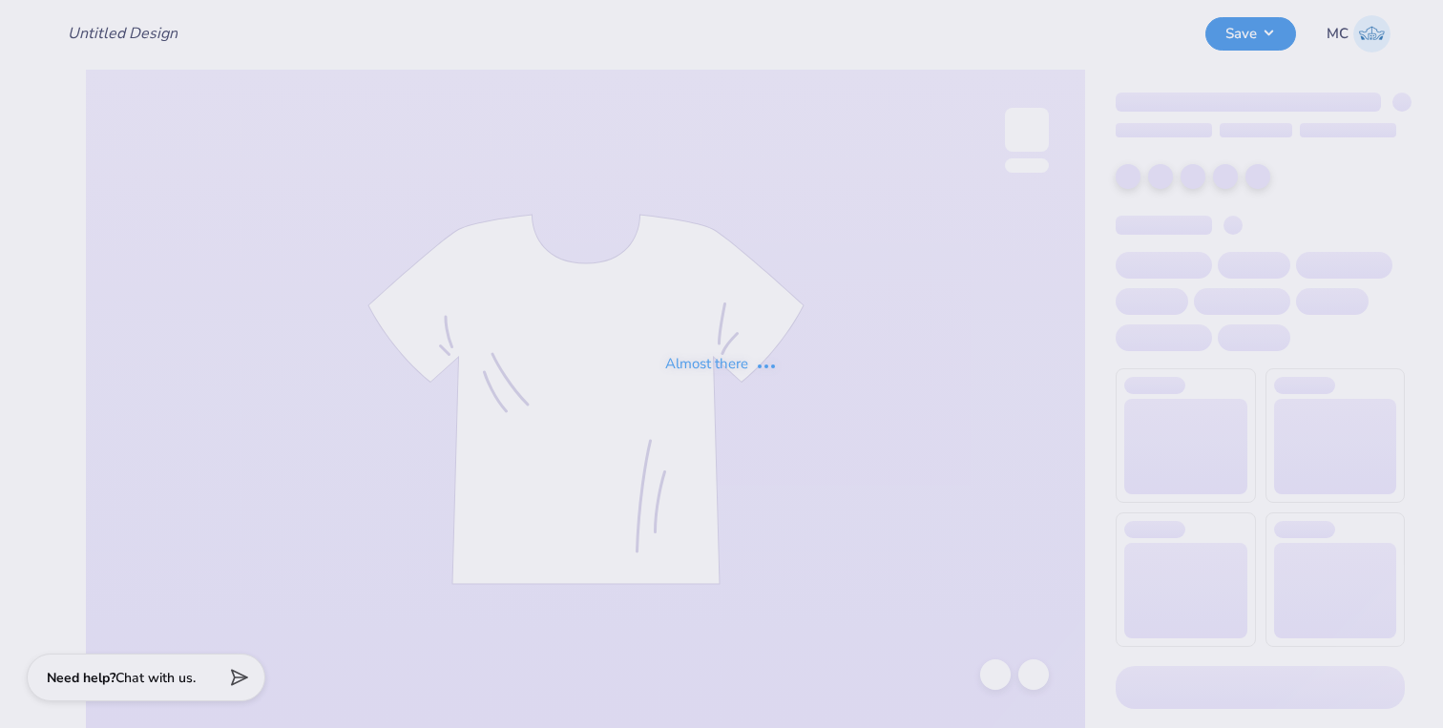
type input "senior shirts 2026"
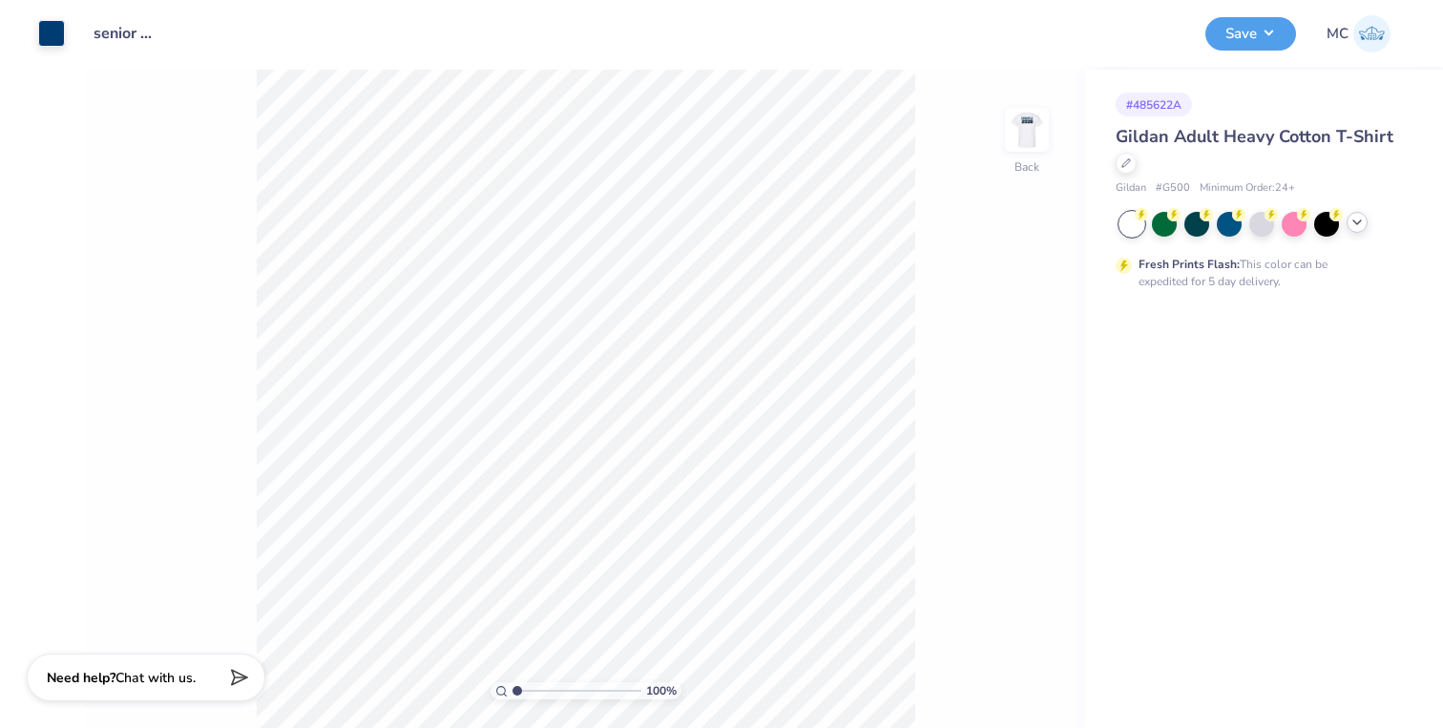
click at [1354, 228] on icon at bounding box center [1356, 222] width 15 height 15
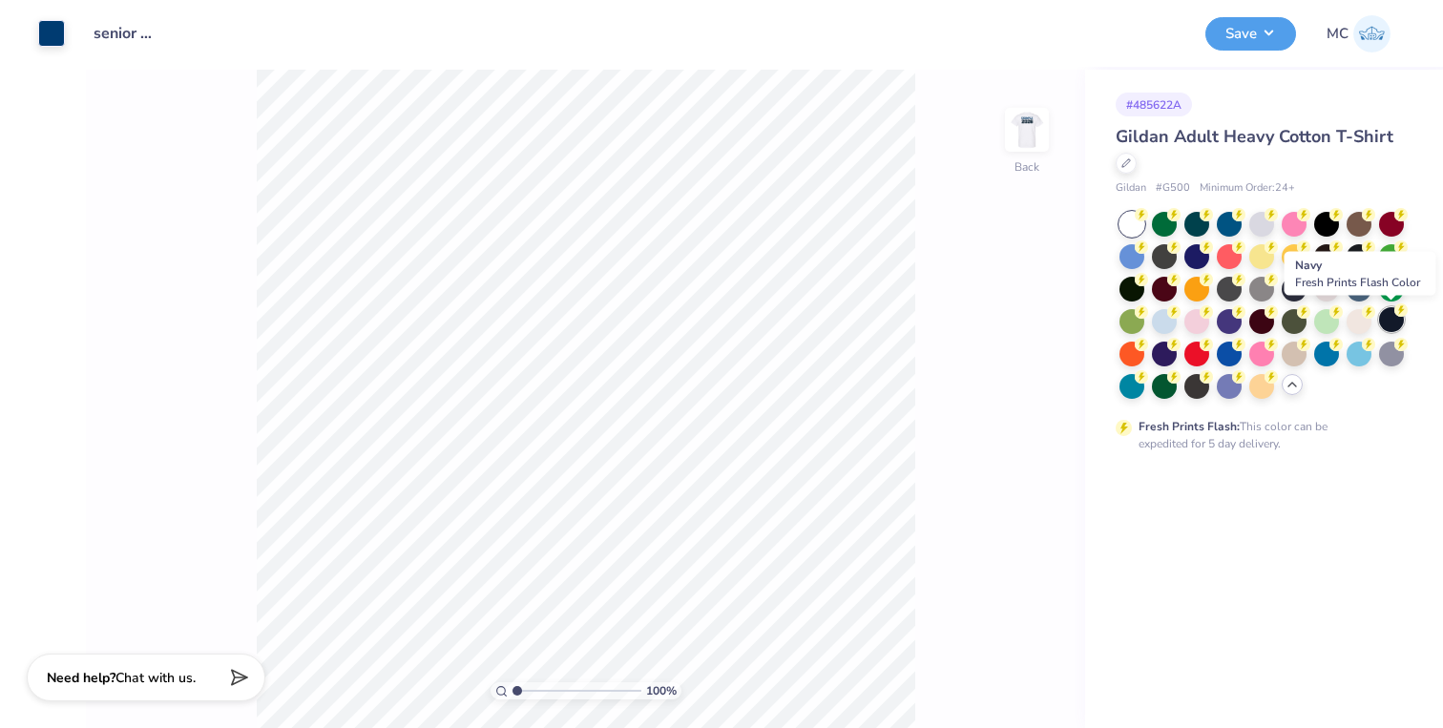
click at [1381, 323] on div at bounding box center [1391, 319] width 25 height 25
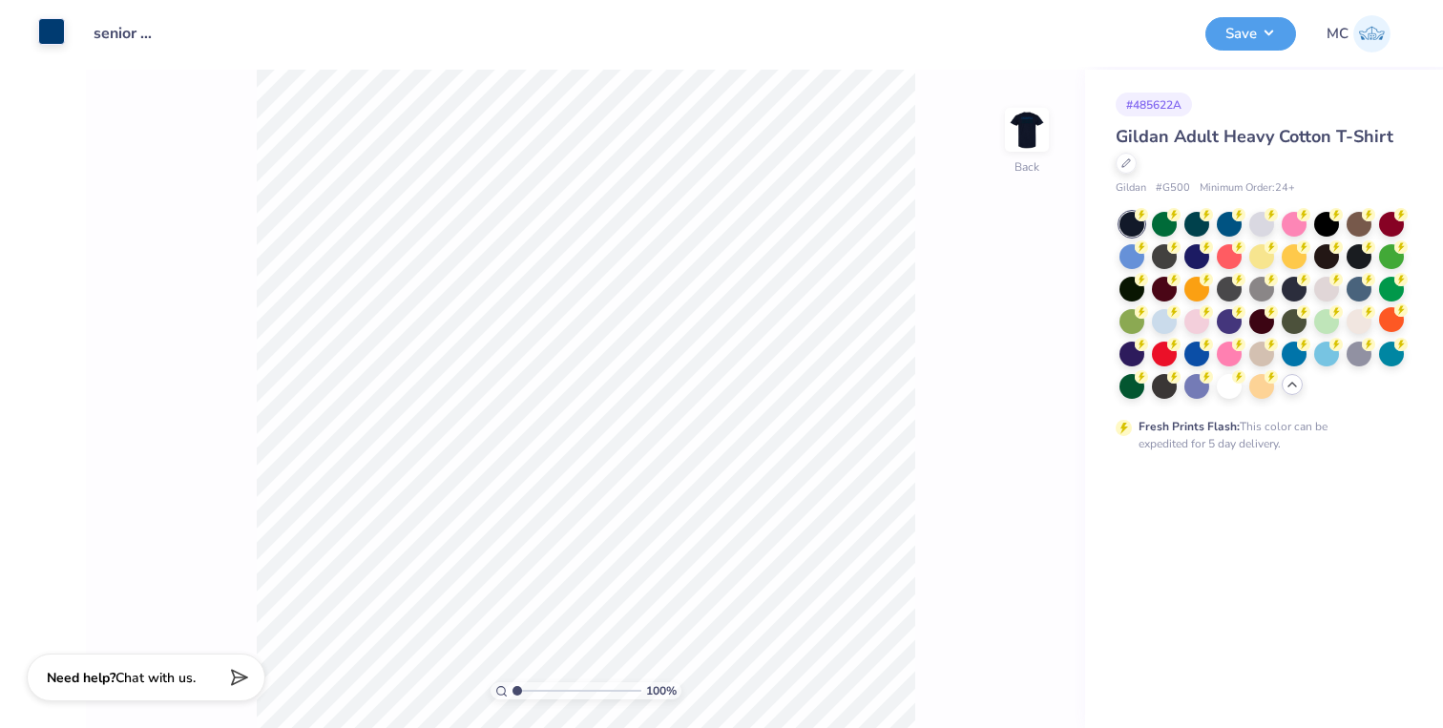
click at [45, 42] on div at bounding box center [51, 31] width 27 height 27
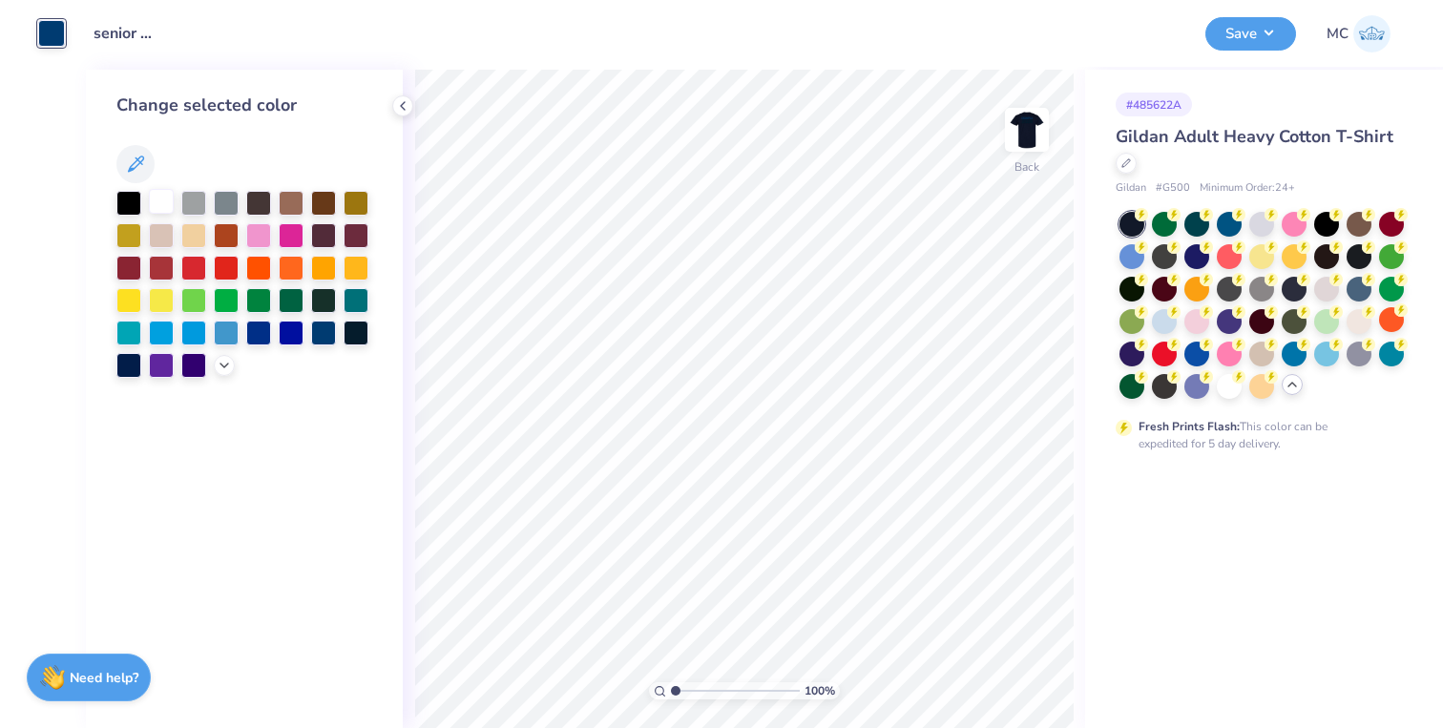
click at [162, 193] on div at bounding box center [161, 201] width 25 height 25
click at [1039, 145] on img at bounding box center [1027, 130] width 76 height 76
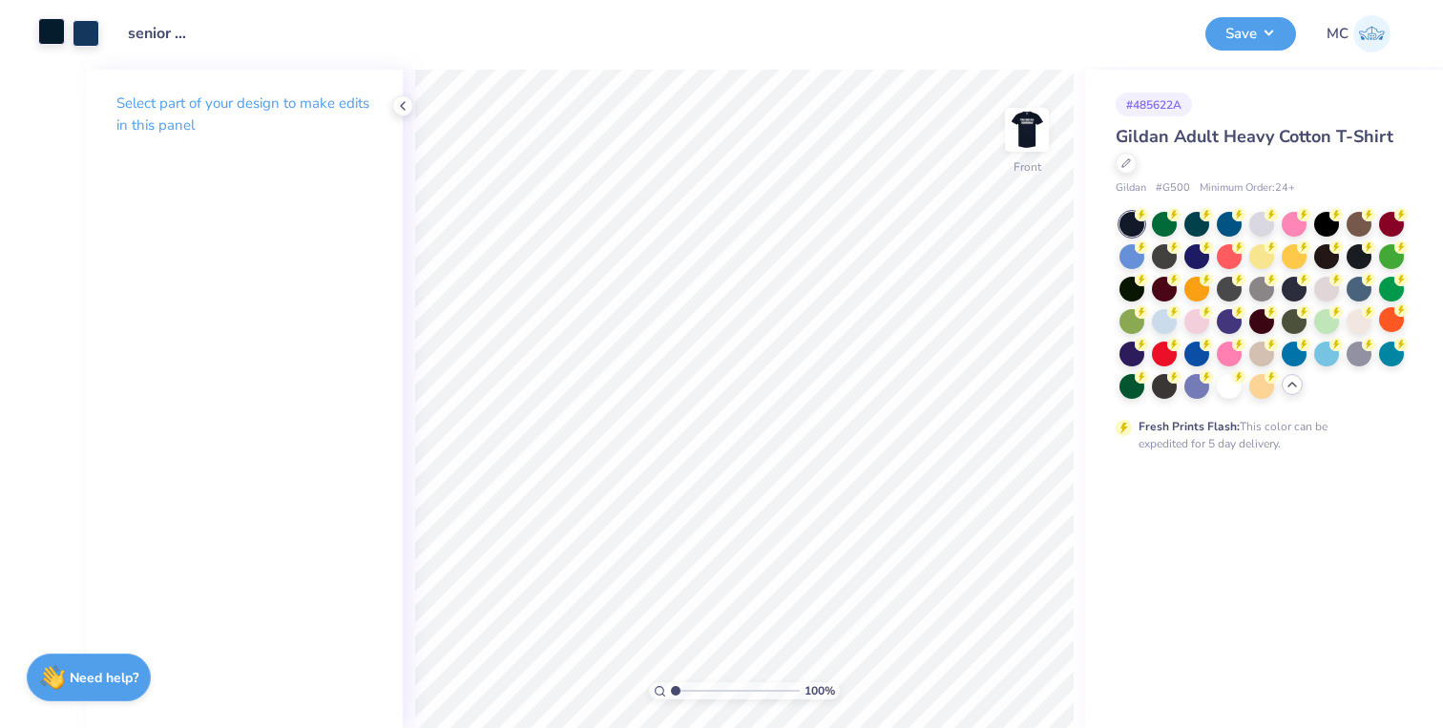
click at [61, 31] on div at bounding box center [51, 31] width 27 height 27
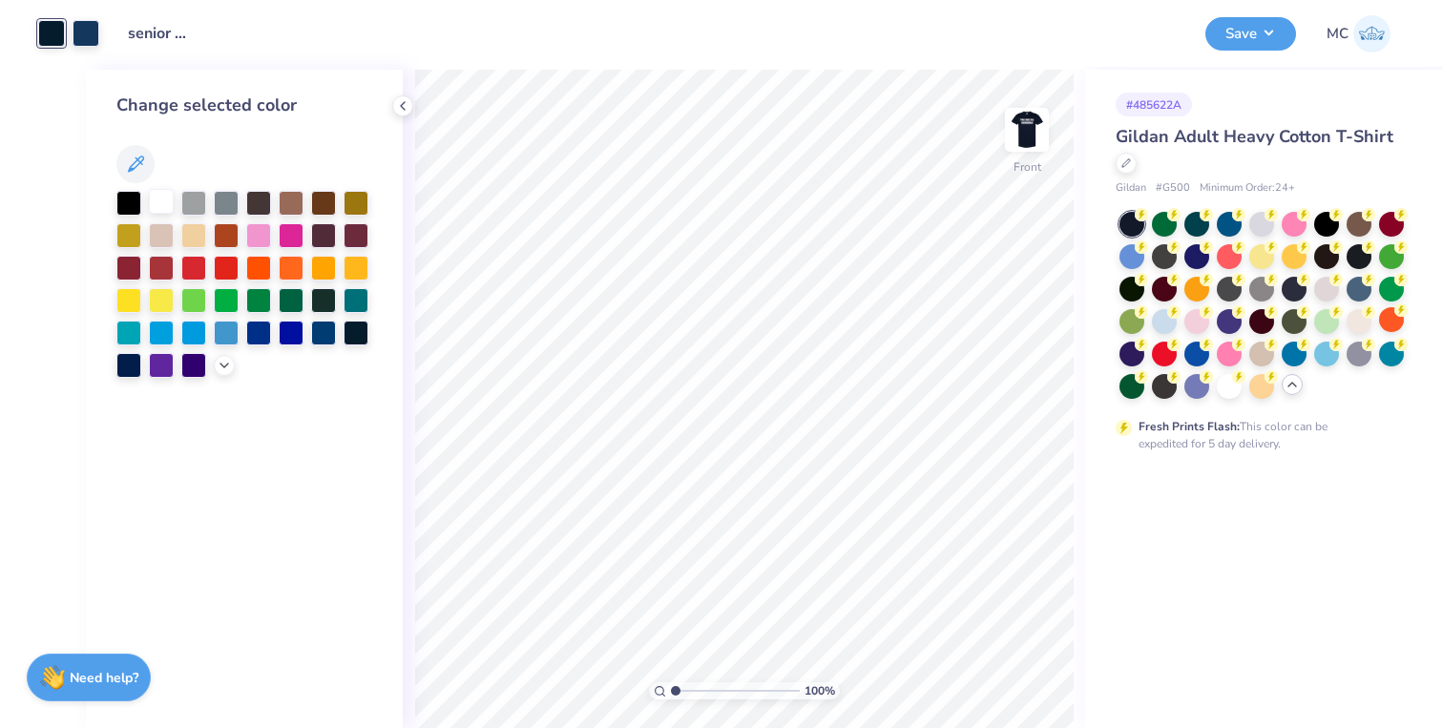
click at [153, 198] on div at bounding box center [161, 201] width 25 height 25
click at [86, 34] on div at bounding box center [86, 31] width 27 height 27
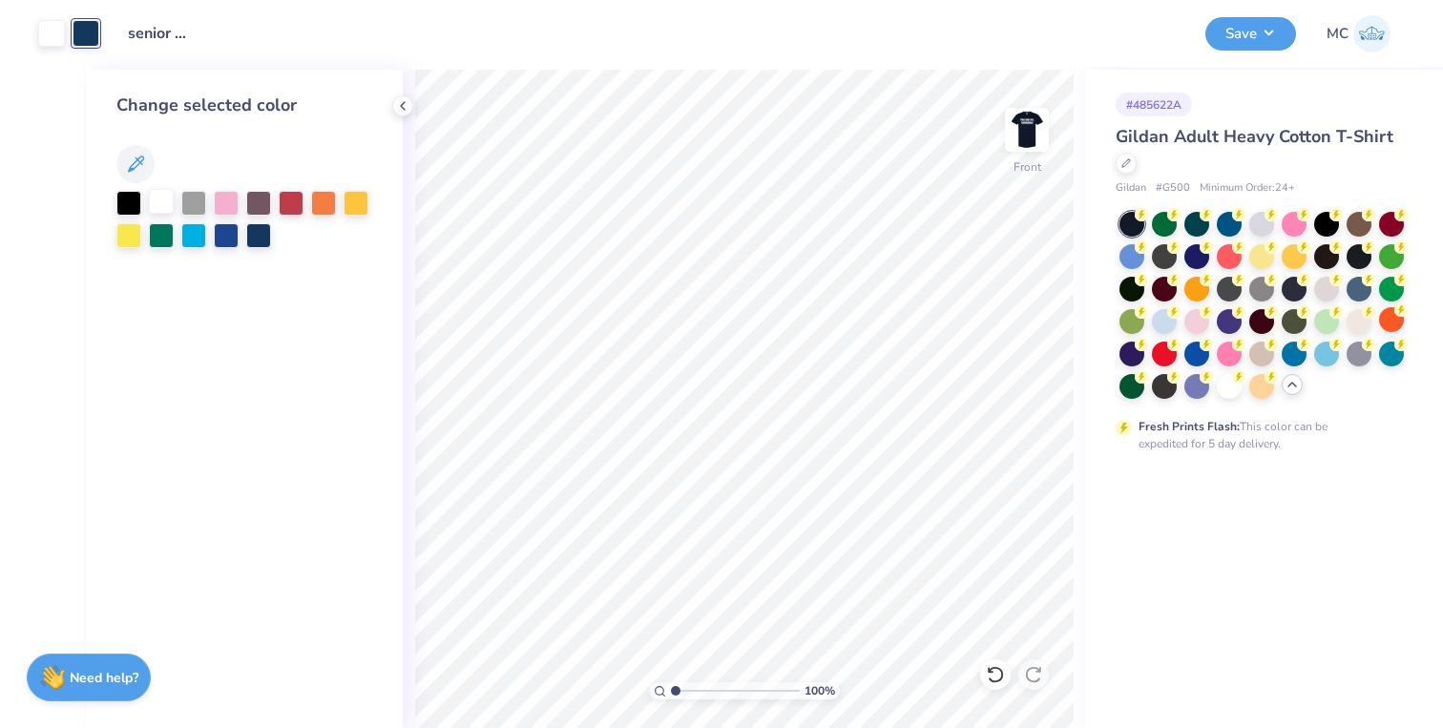
click at [160, 201] on div at bounding box center [161, 201] width 25 height 25
